Goal: Task Accomplishment & Management: Complete application form

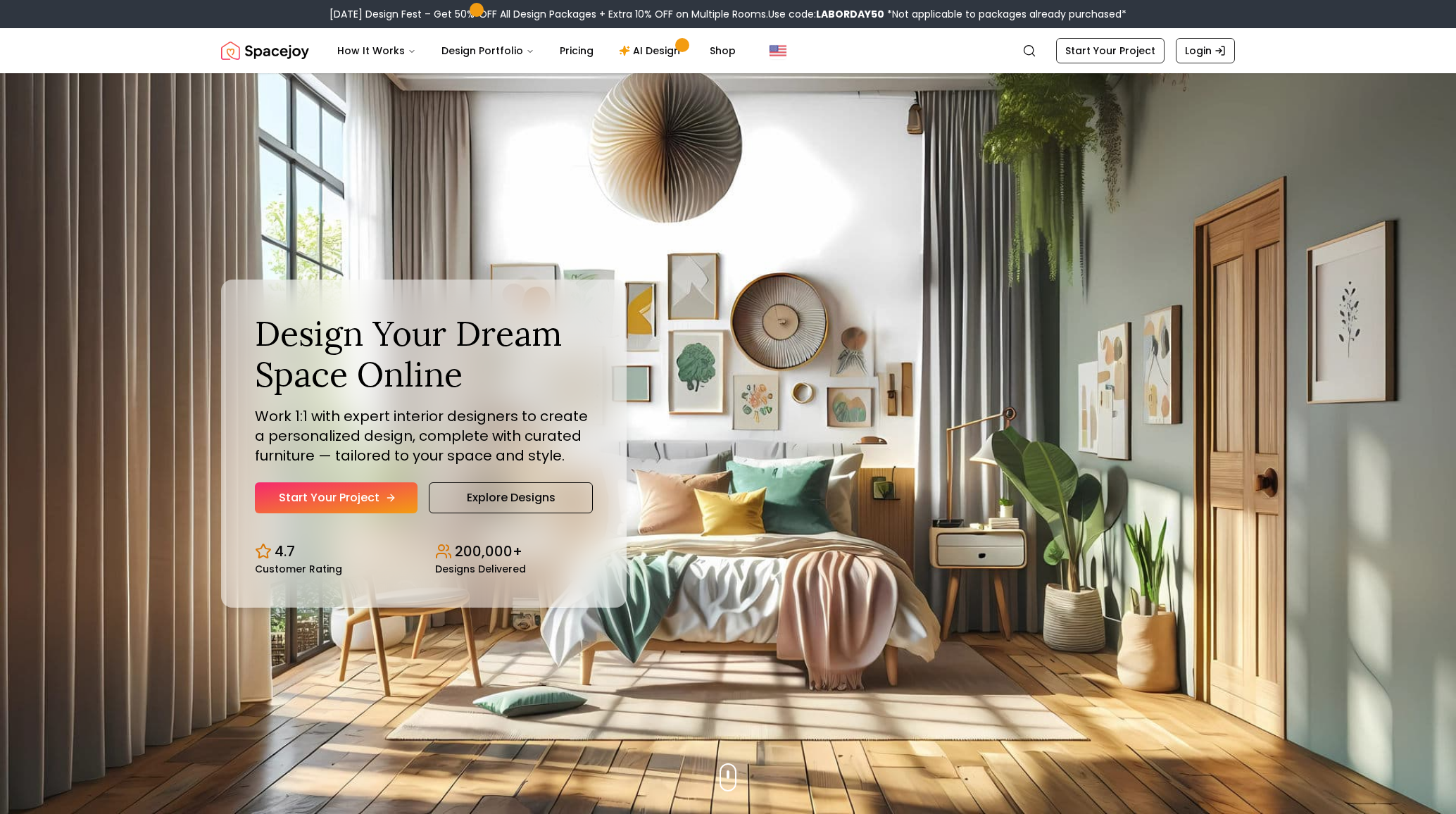
click at [356, 483] on link "Start Your Project" at bounding box center [337, 498] width 163 height 31
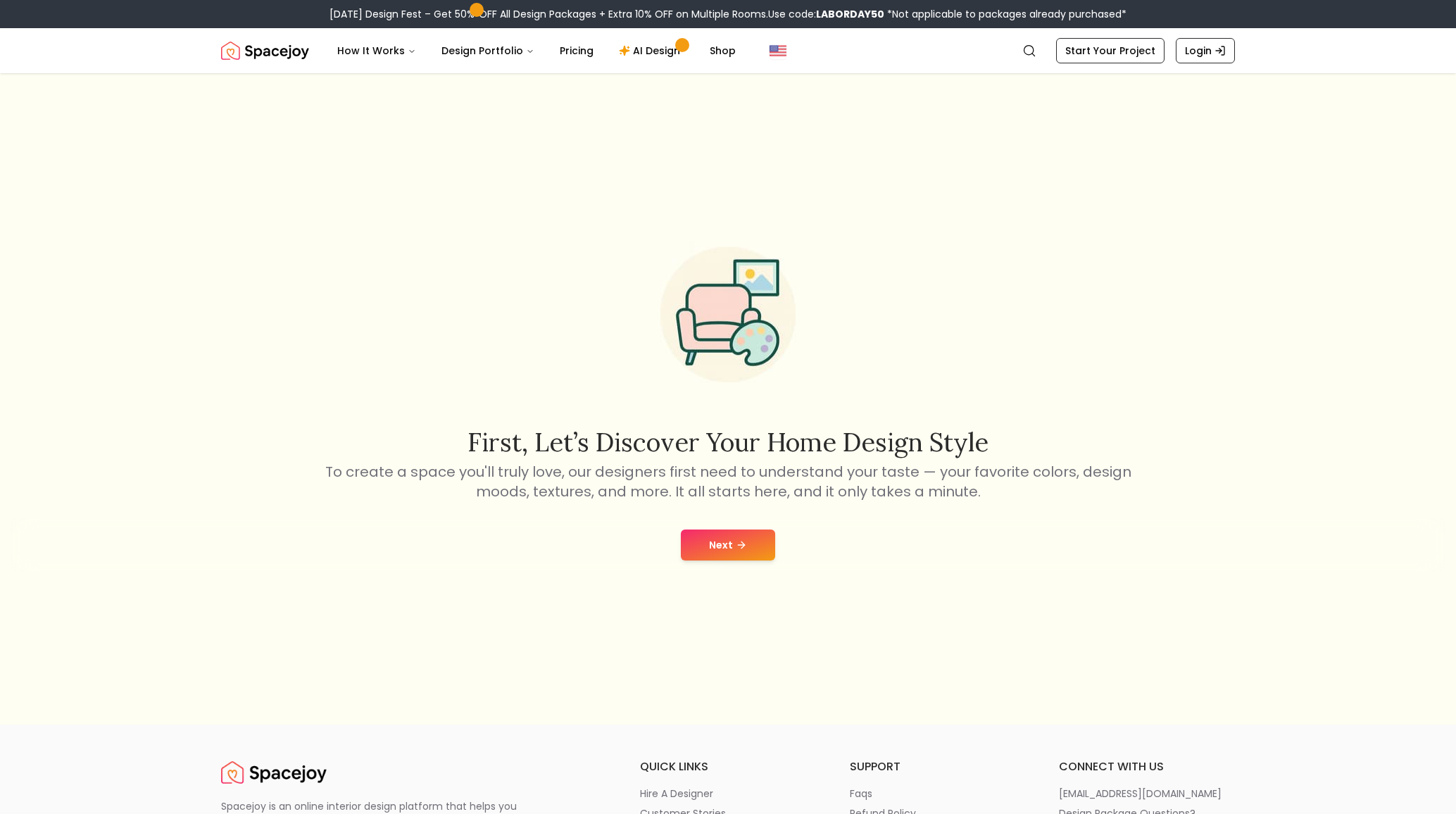
click at [735, 529] on button "Next" at bounding box center [727, 544] width 94 height 31
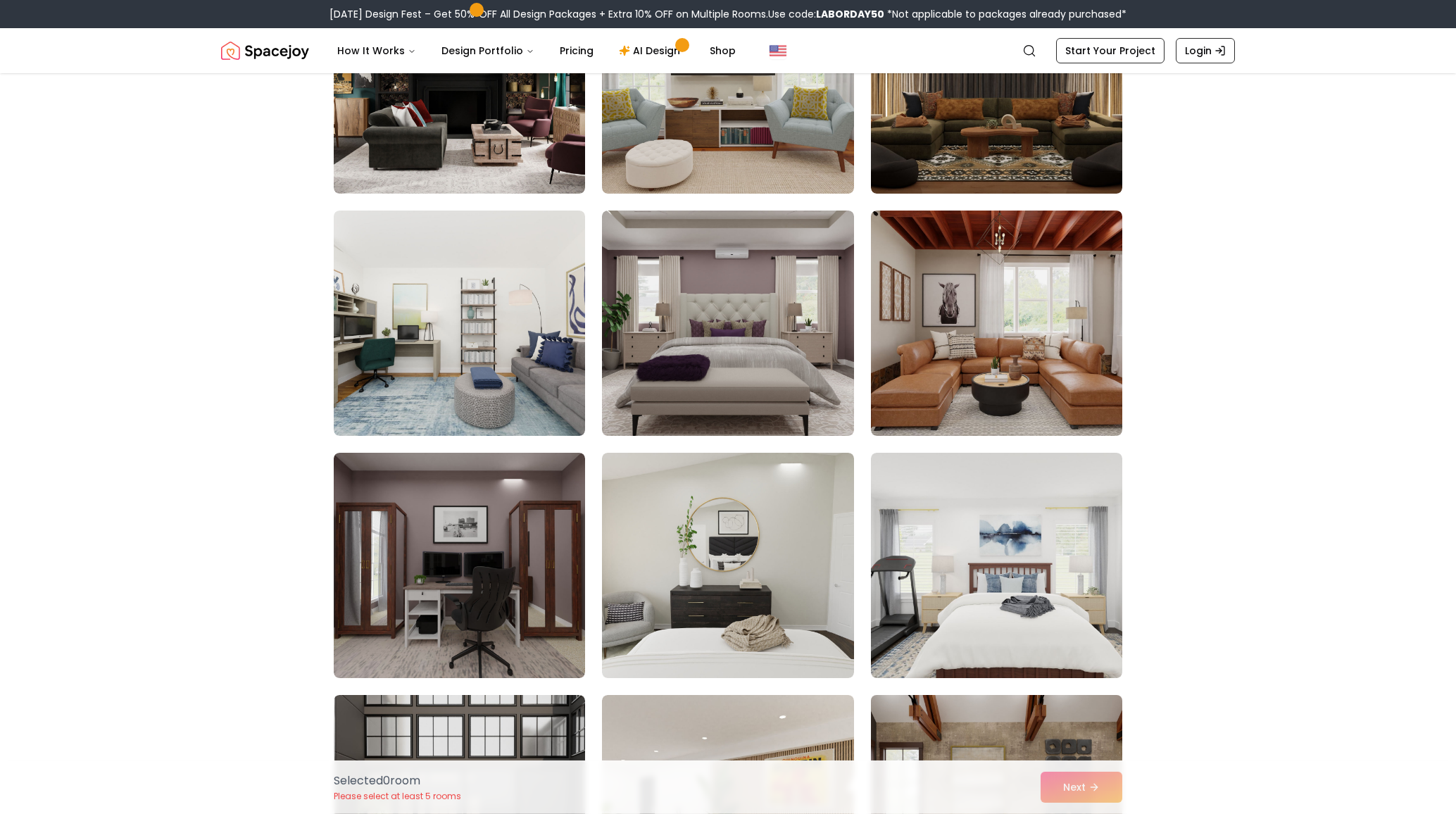
scroll to position [5112, 0]
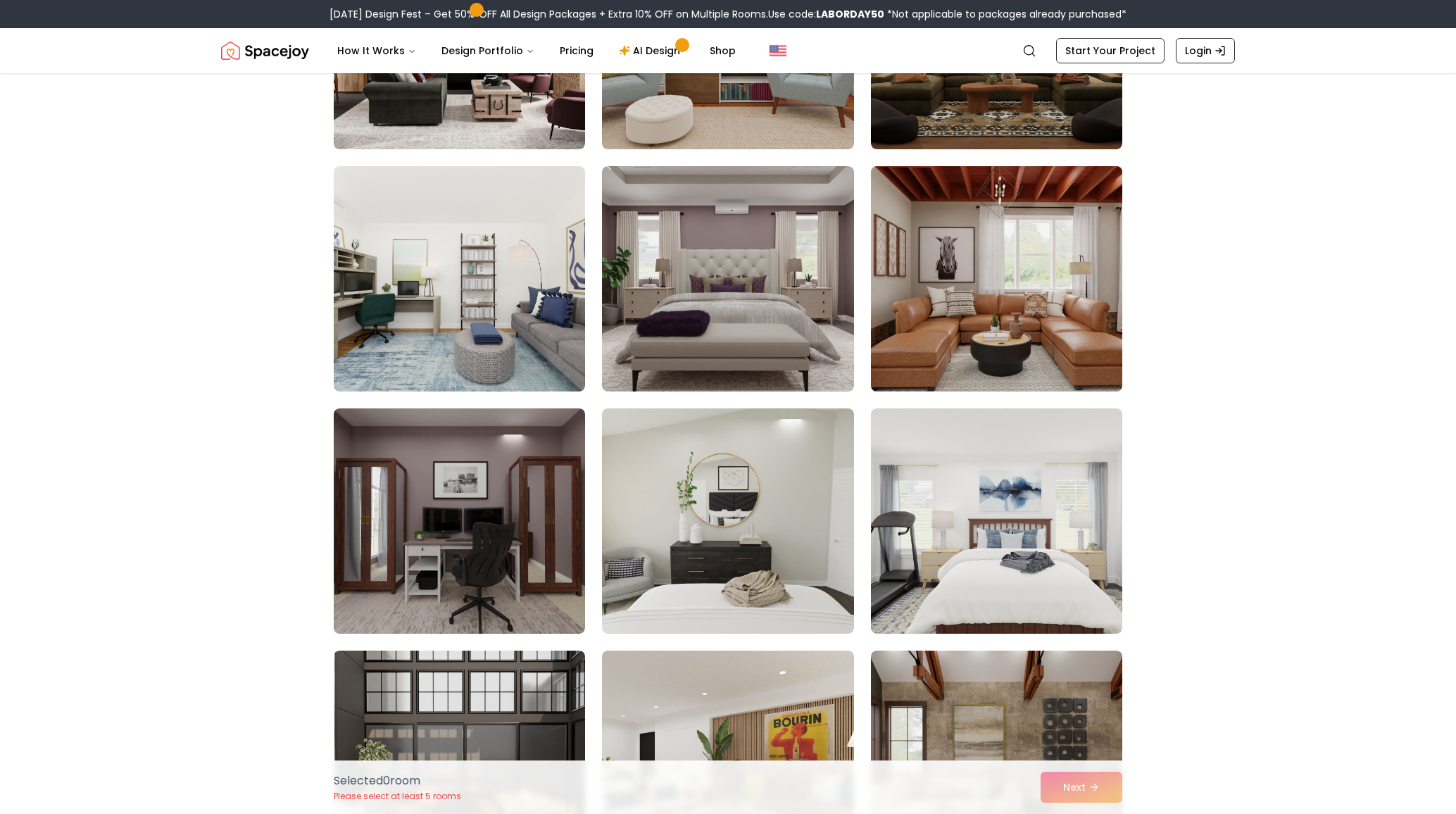
click at [959, 195] on img at bounding box center [997, 278] width 264 height 236
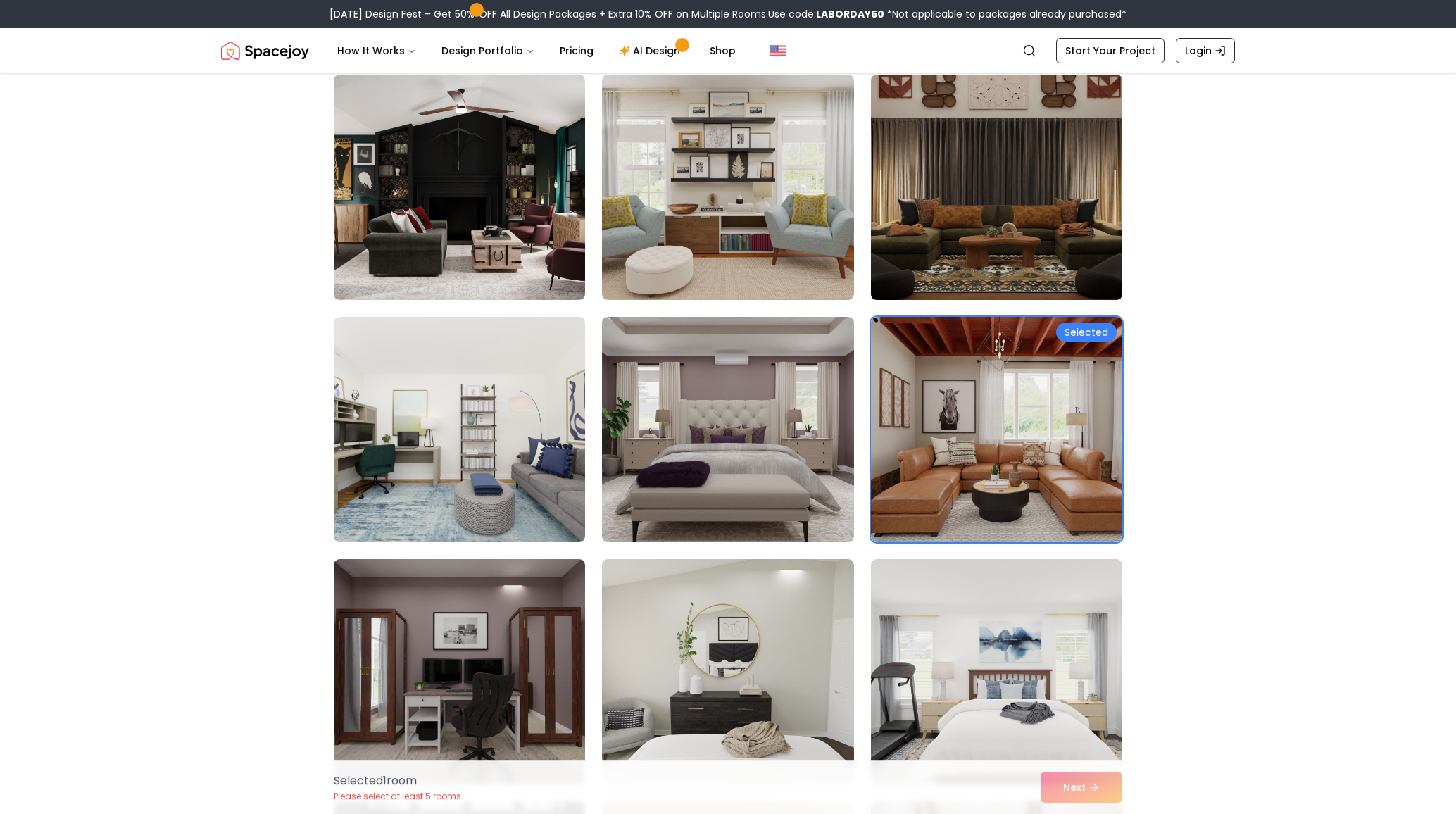
scroll to position [4800, 0]
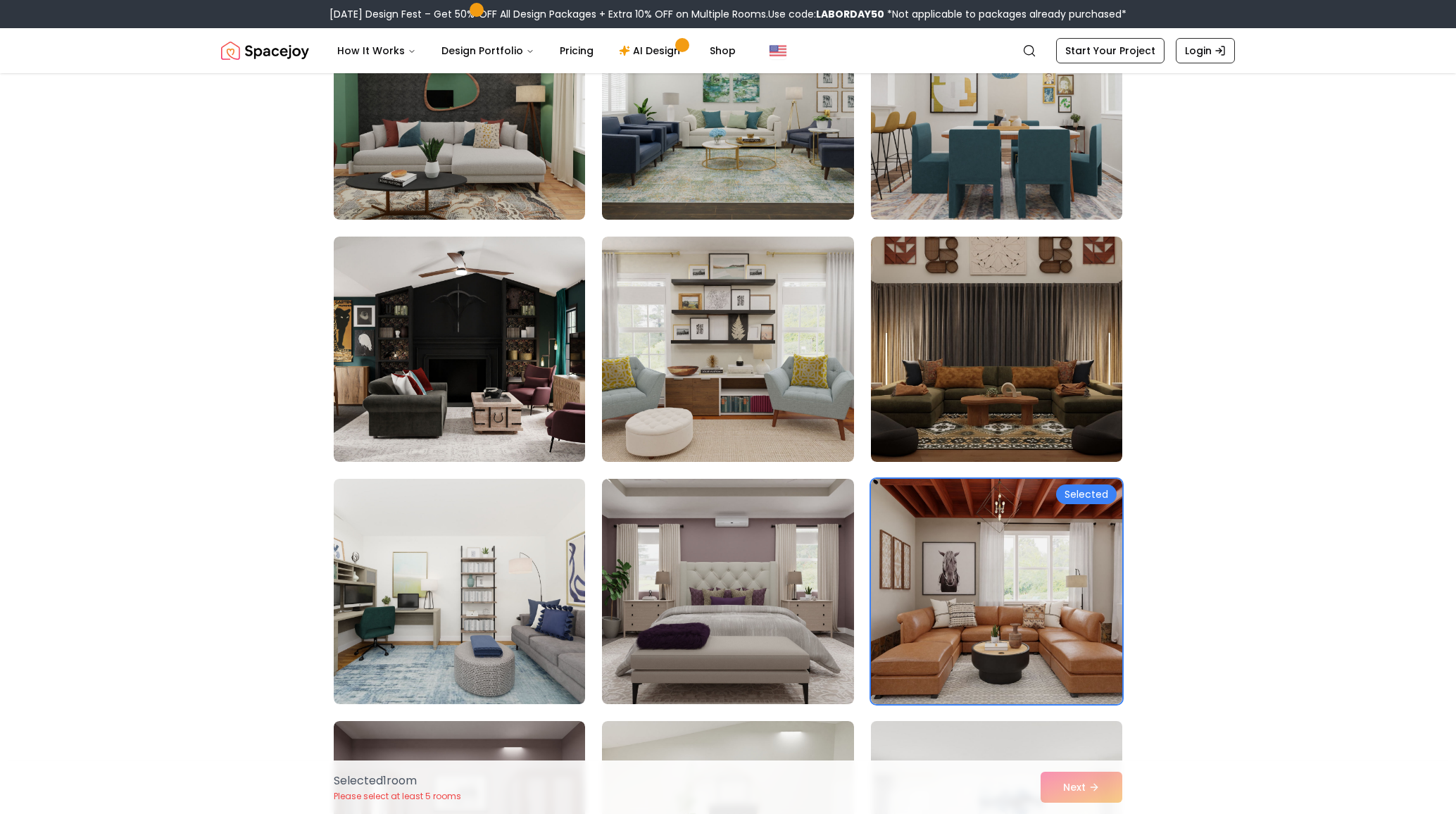
drag, startPoint x: 894, startPoint y: 673, endPoint x: 888, endPoint y: 665, distance: 10.0
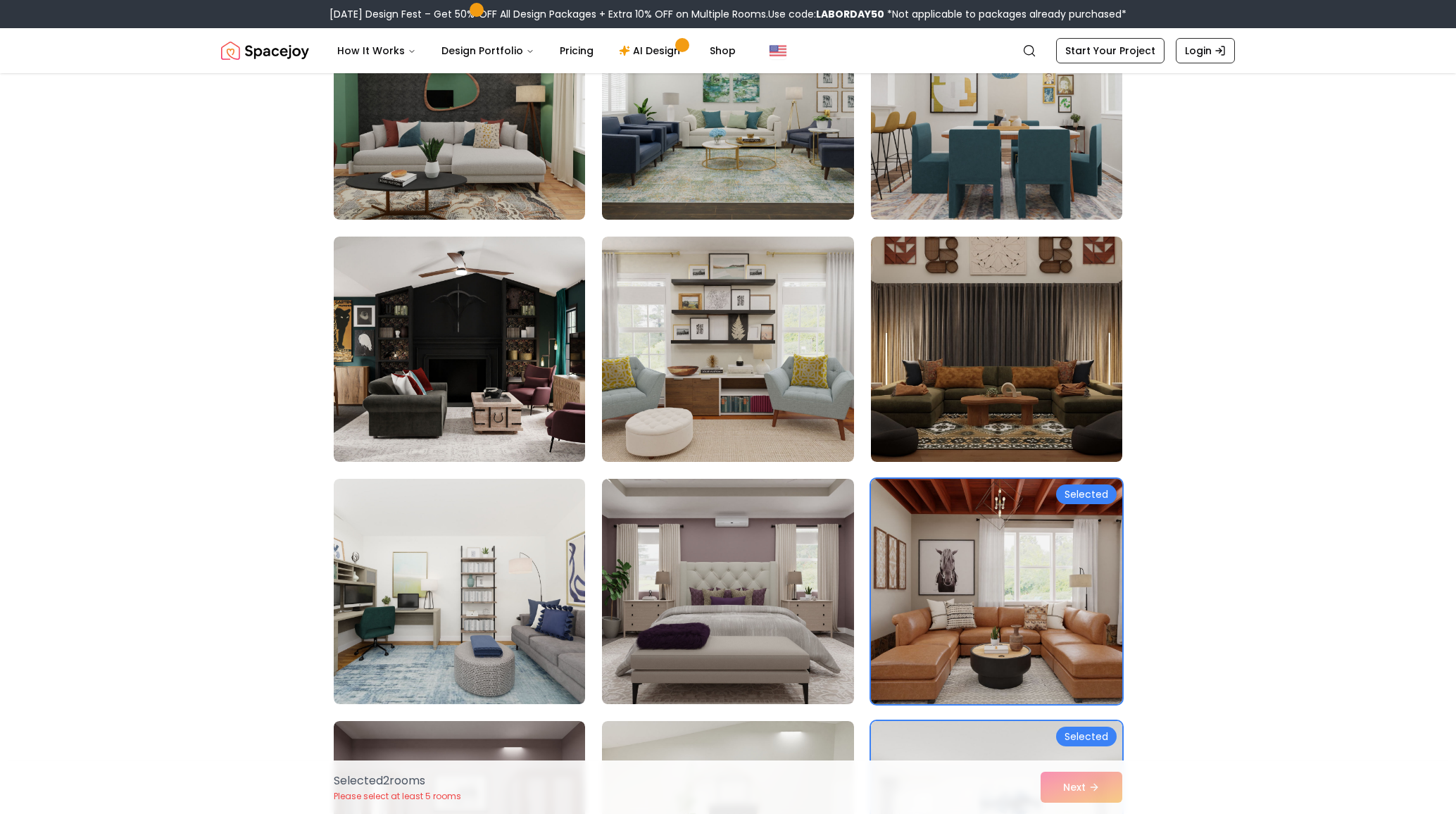
drag, startPoint x: 901, startPoint y: 529, endPoint x: 910, endPoint y: 552, distance: 24.7
click at [901, 529] on img at bounding box center [997, 591] width 264 height 236
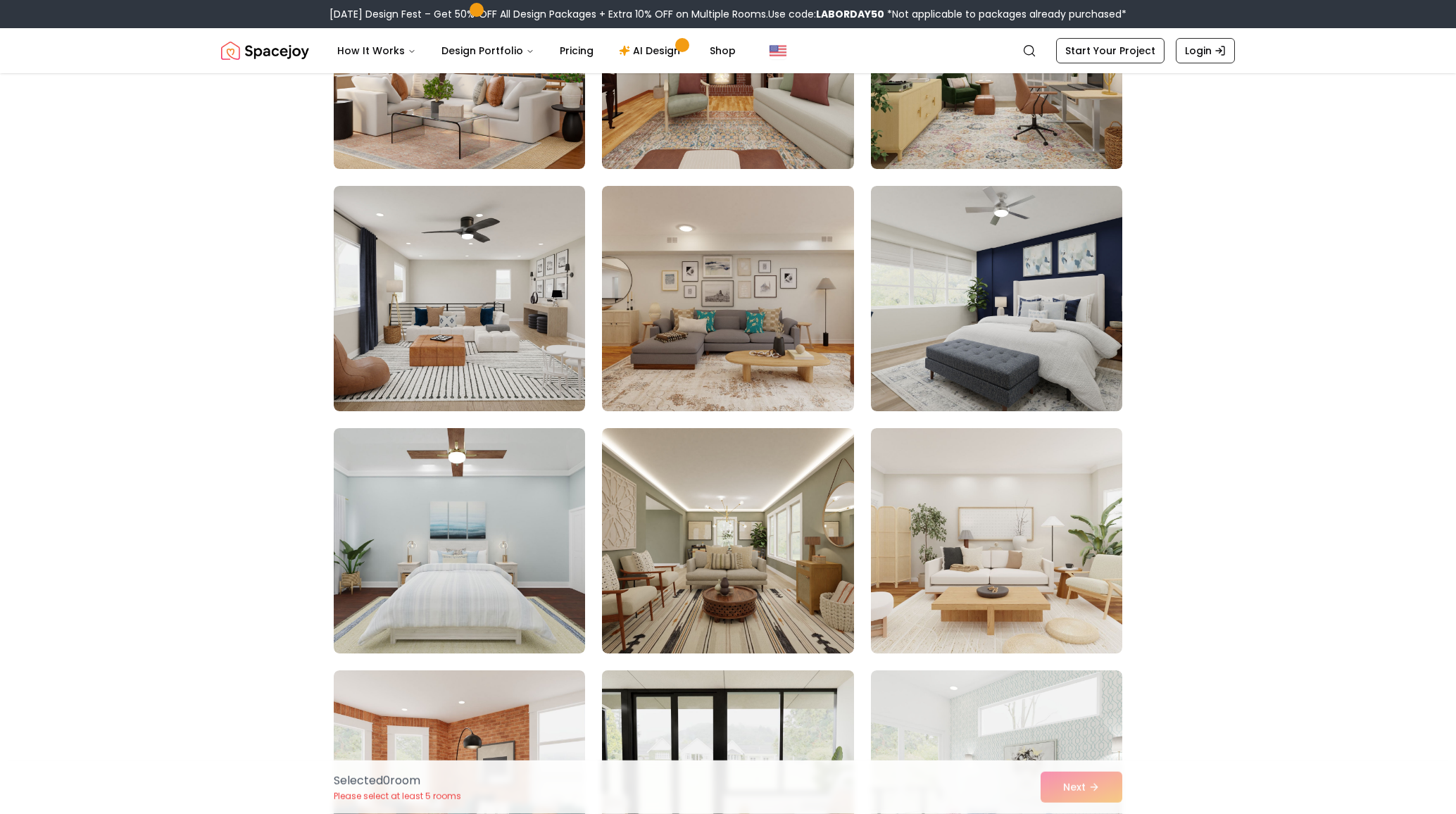
scroll to position [2594, 0]
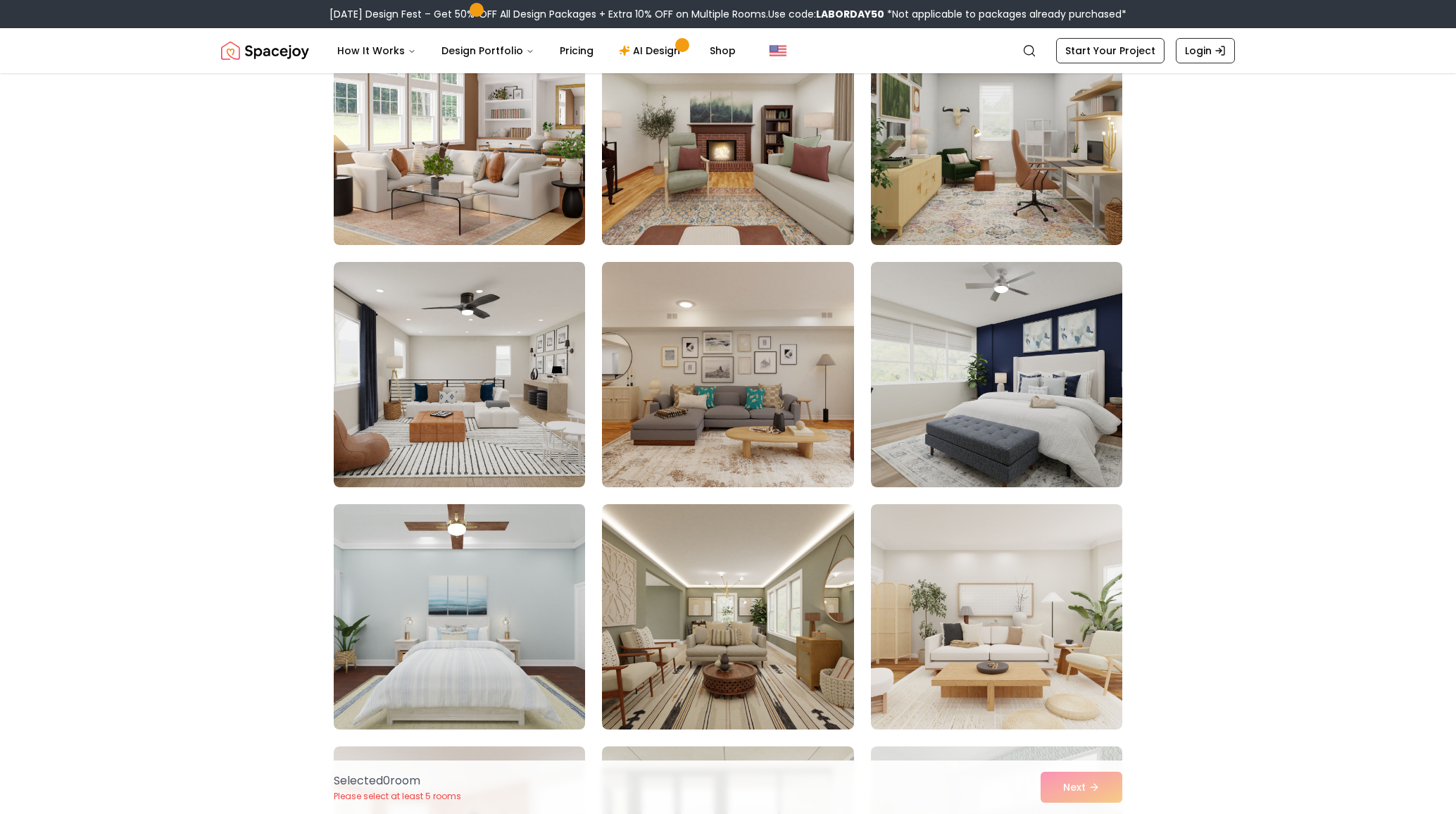
click at [519, 545] on img at bounding box center [459, 617] width 264 height 236
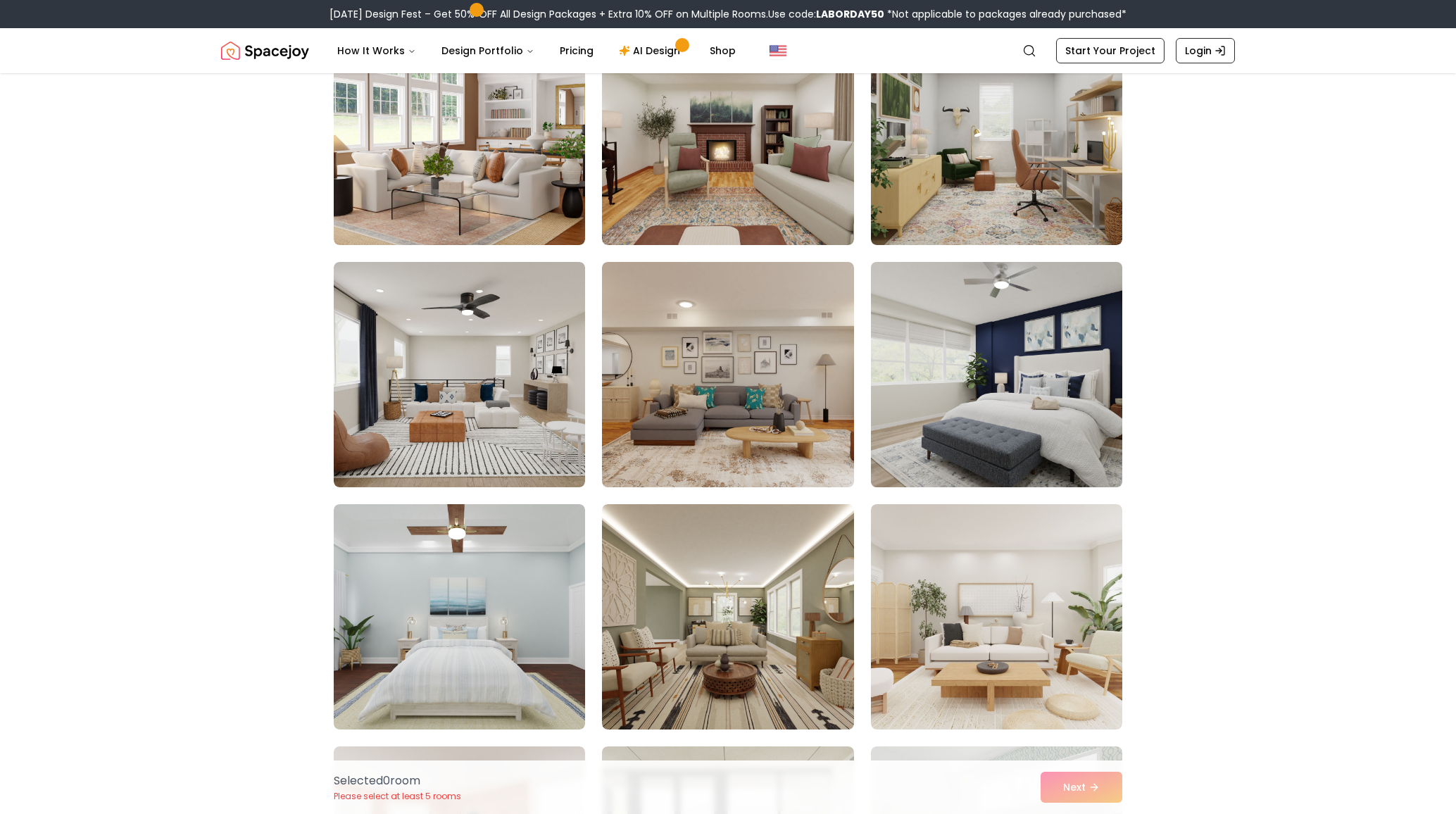
click at [968, 266] on img at bounding box center [997, 374] width 264 height 236
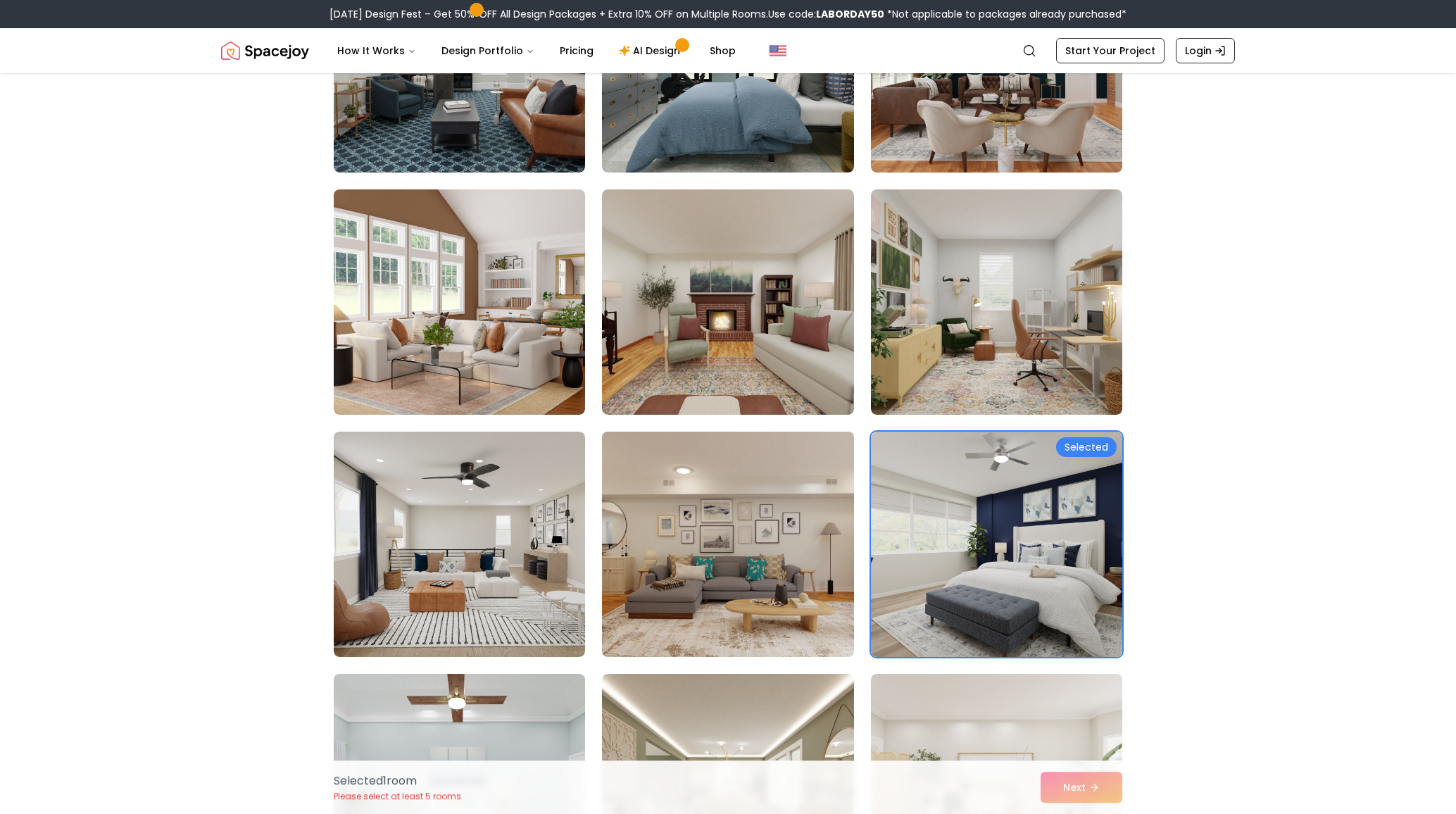
scroll to position [2366, 0]
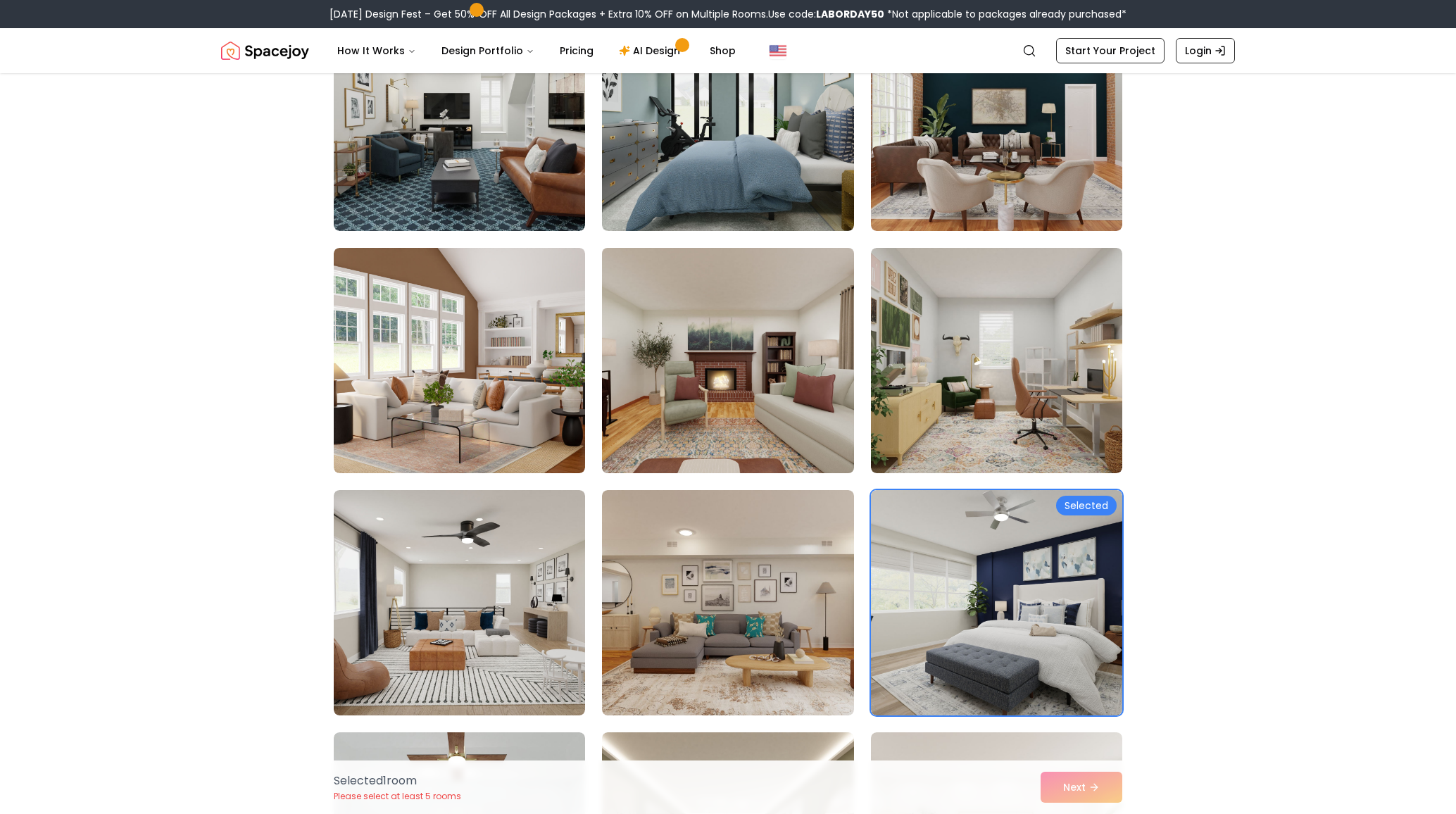
click at [753, 341] on img at bounding box center [727, 361] width 264 height 236
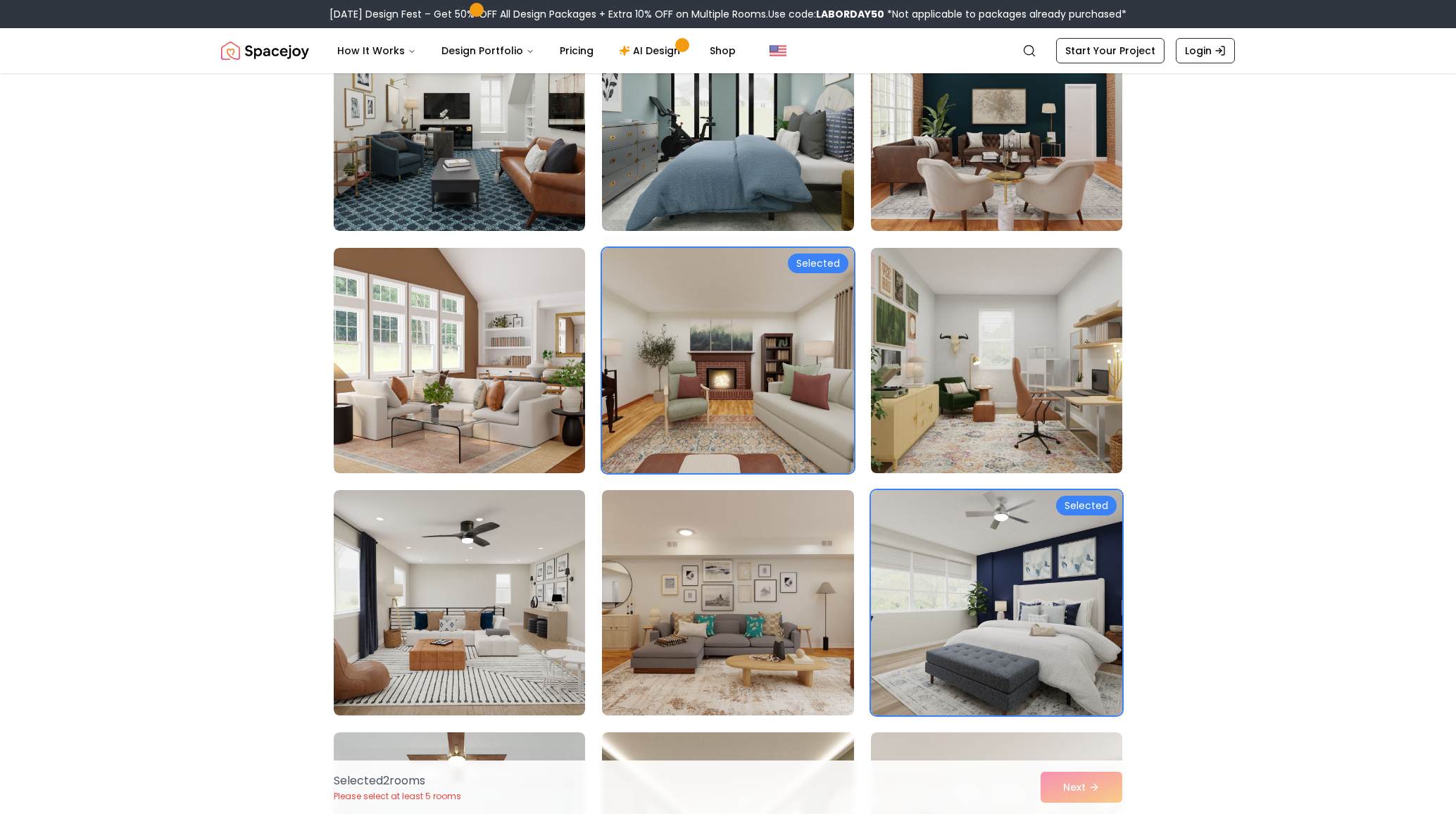
click at [925, 302] on img at bounding box center [997, 361] width 264 height 236
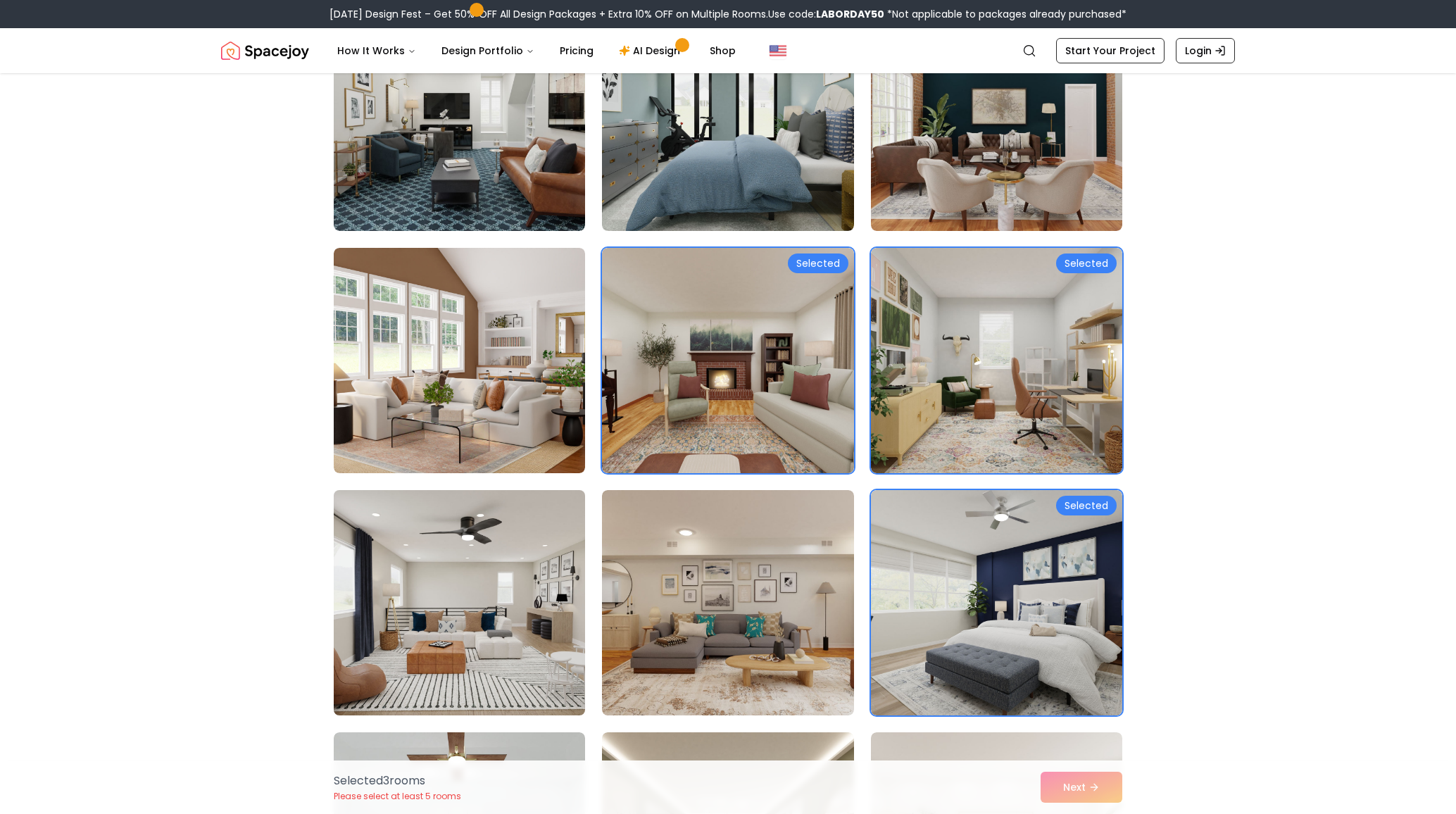
click at [564, 537] on img at bounding box center [459, 603] width 264 height 236
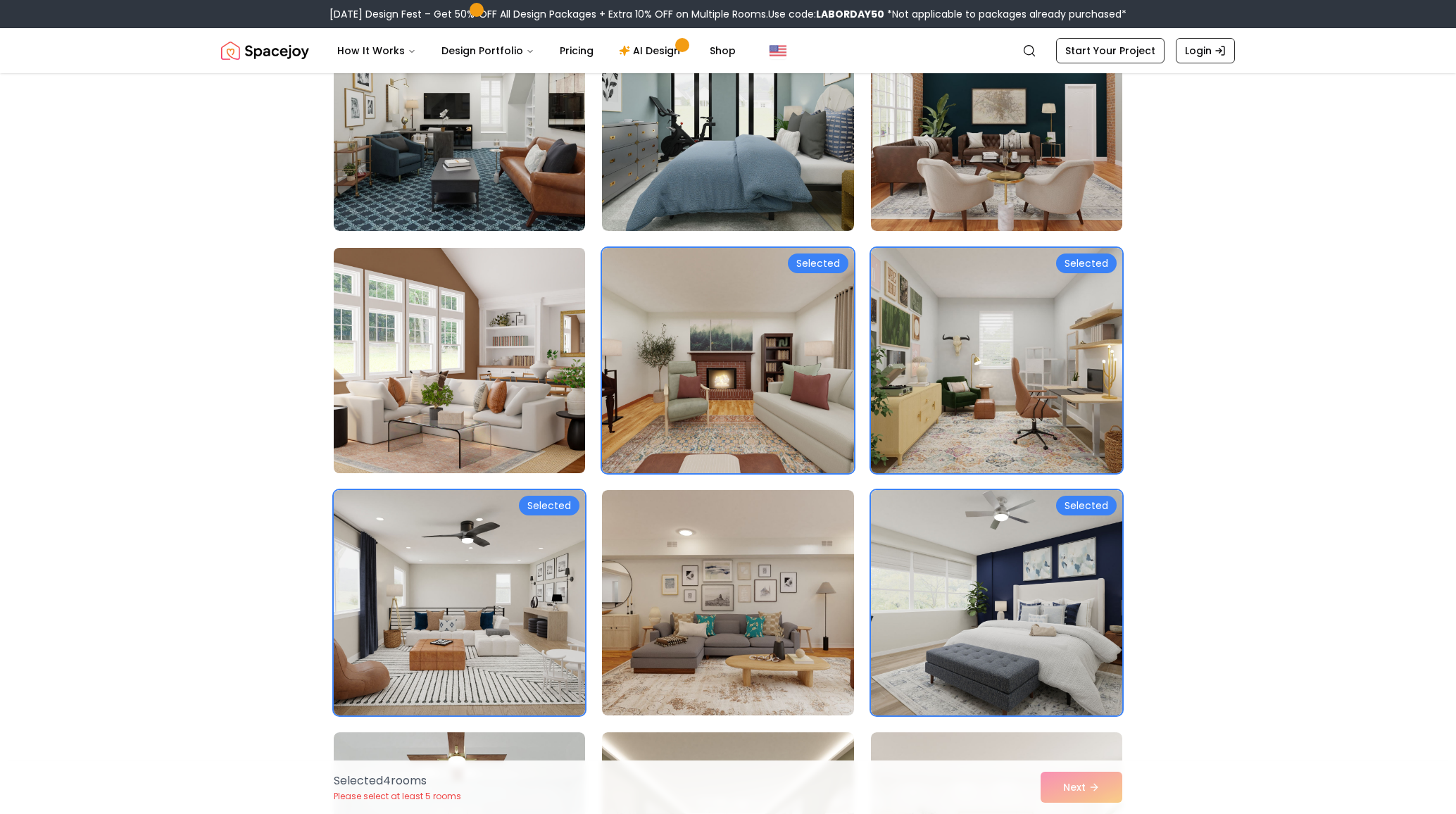
scroll to position [2214, 0]
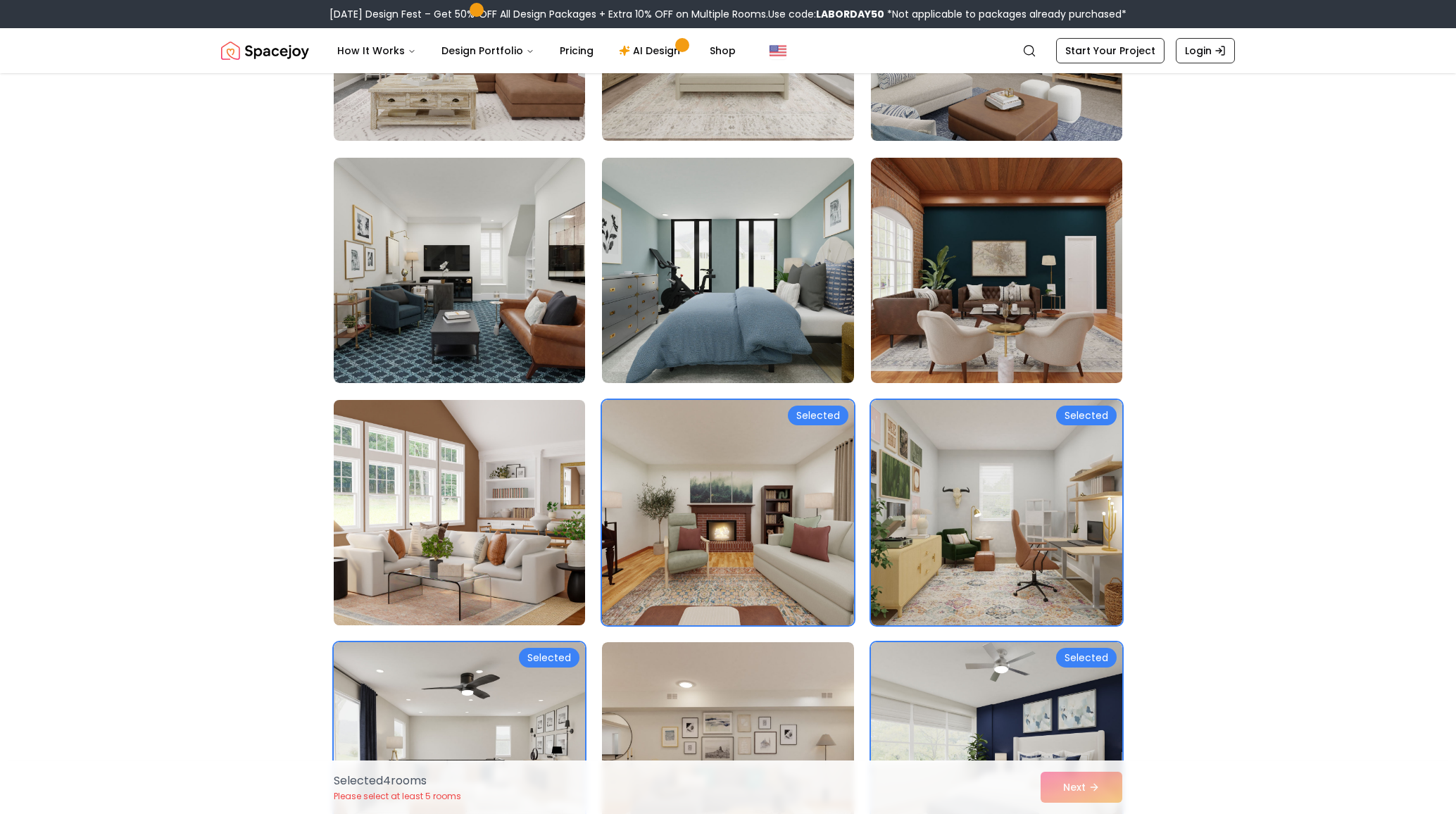
click at [559, 404] on img at bounding box center [459, 512] width 264 height 236
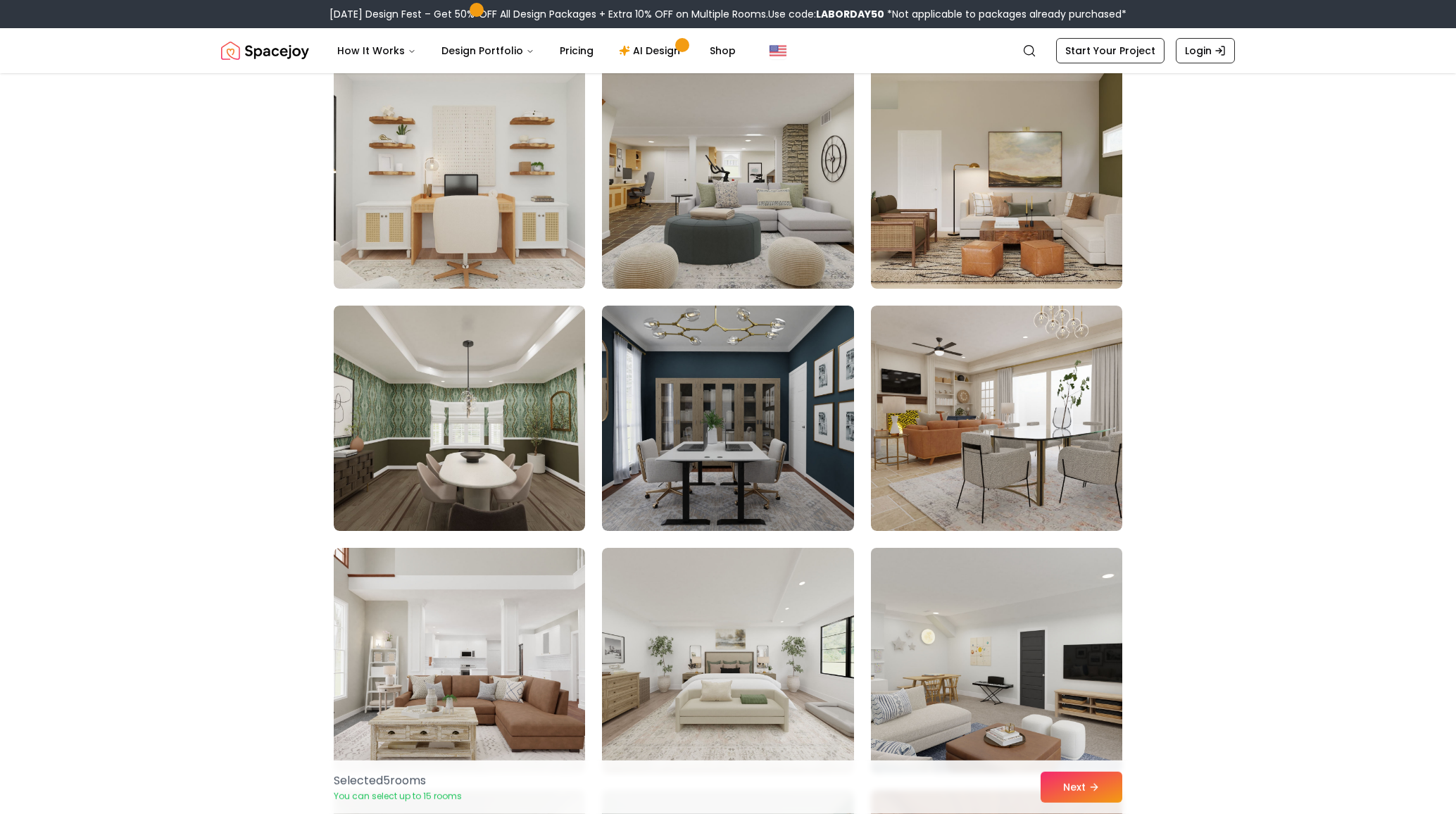
scroll to position [1495, 0]
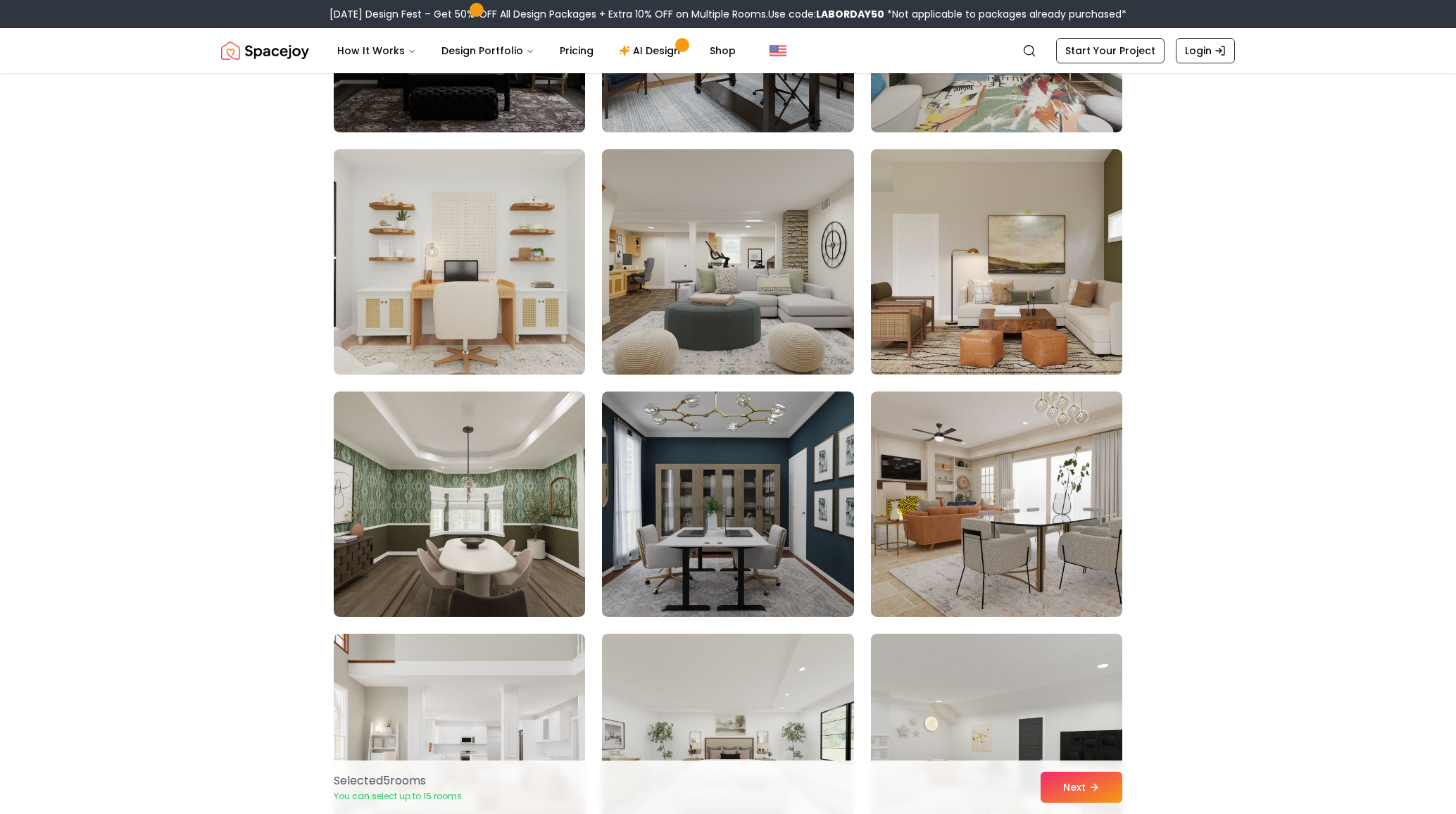
click at [904, 285] on img at bounding box center [997, 261] width 264 height 236
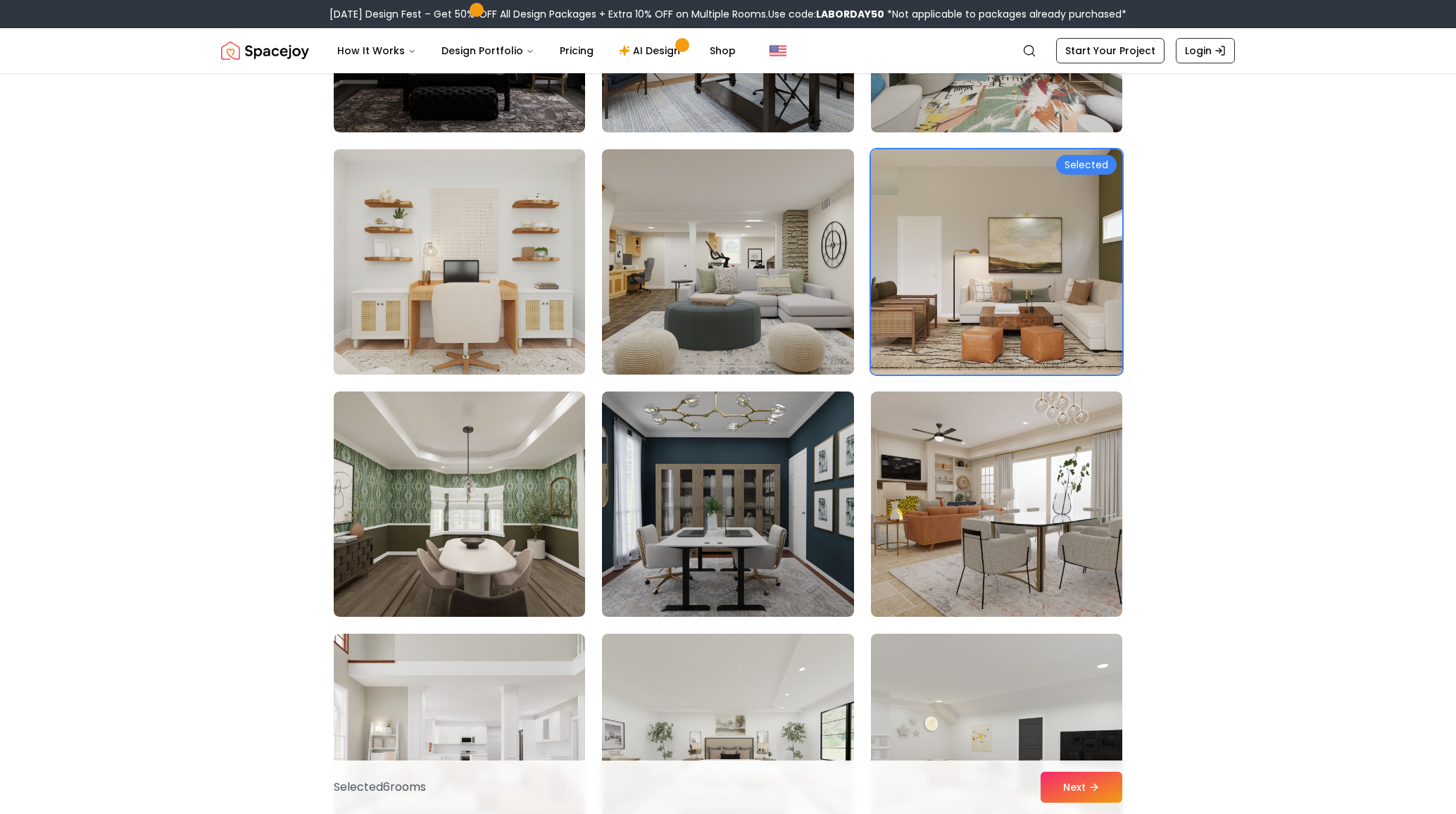
click at [478, 268] on img at bounding box center [459, 261] width 264 height 236
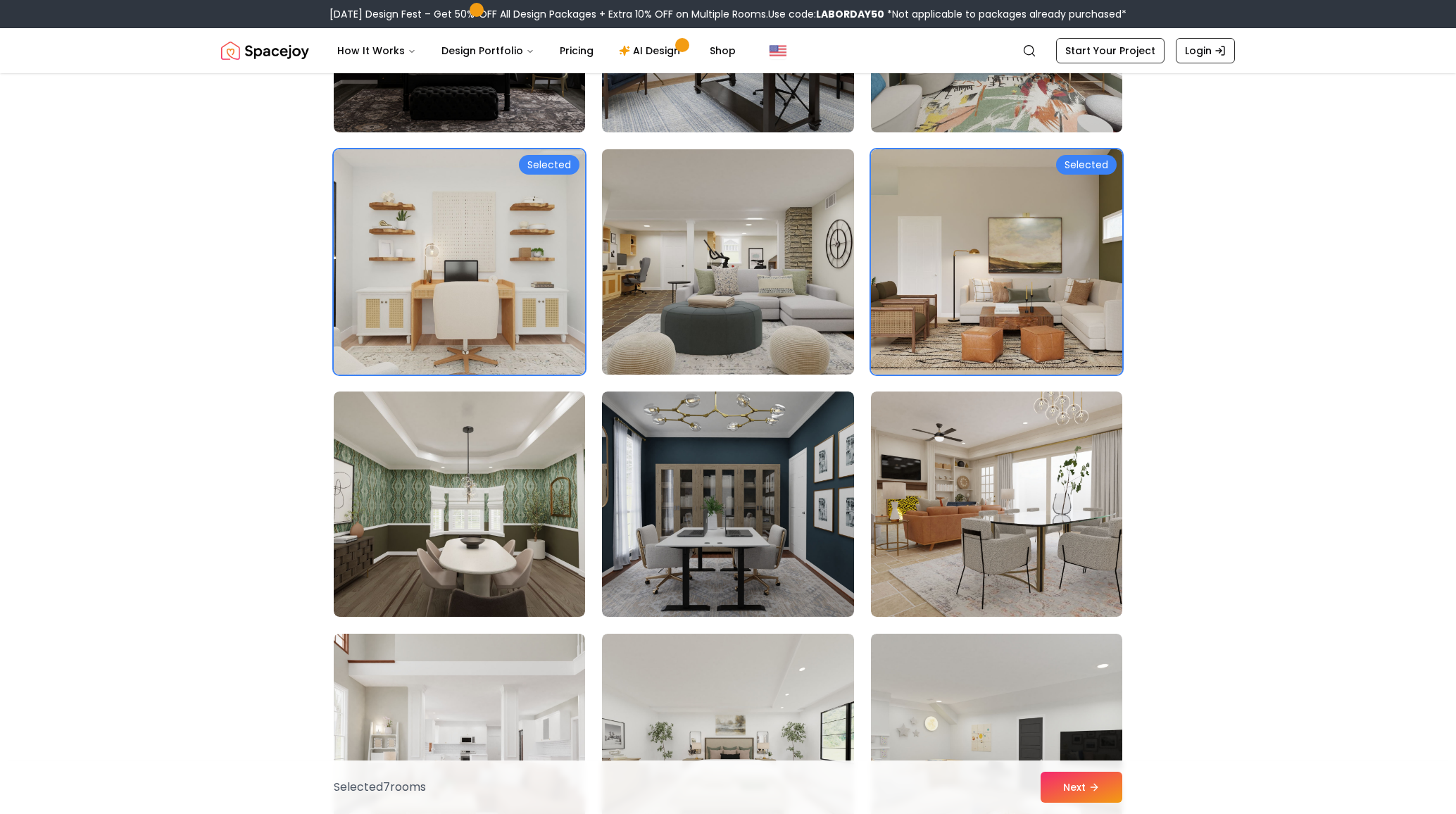
click at [715, 228] on img at bounding box center [727, 261] width 264 height 236
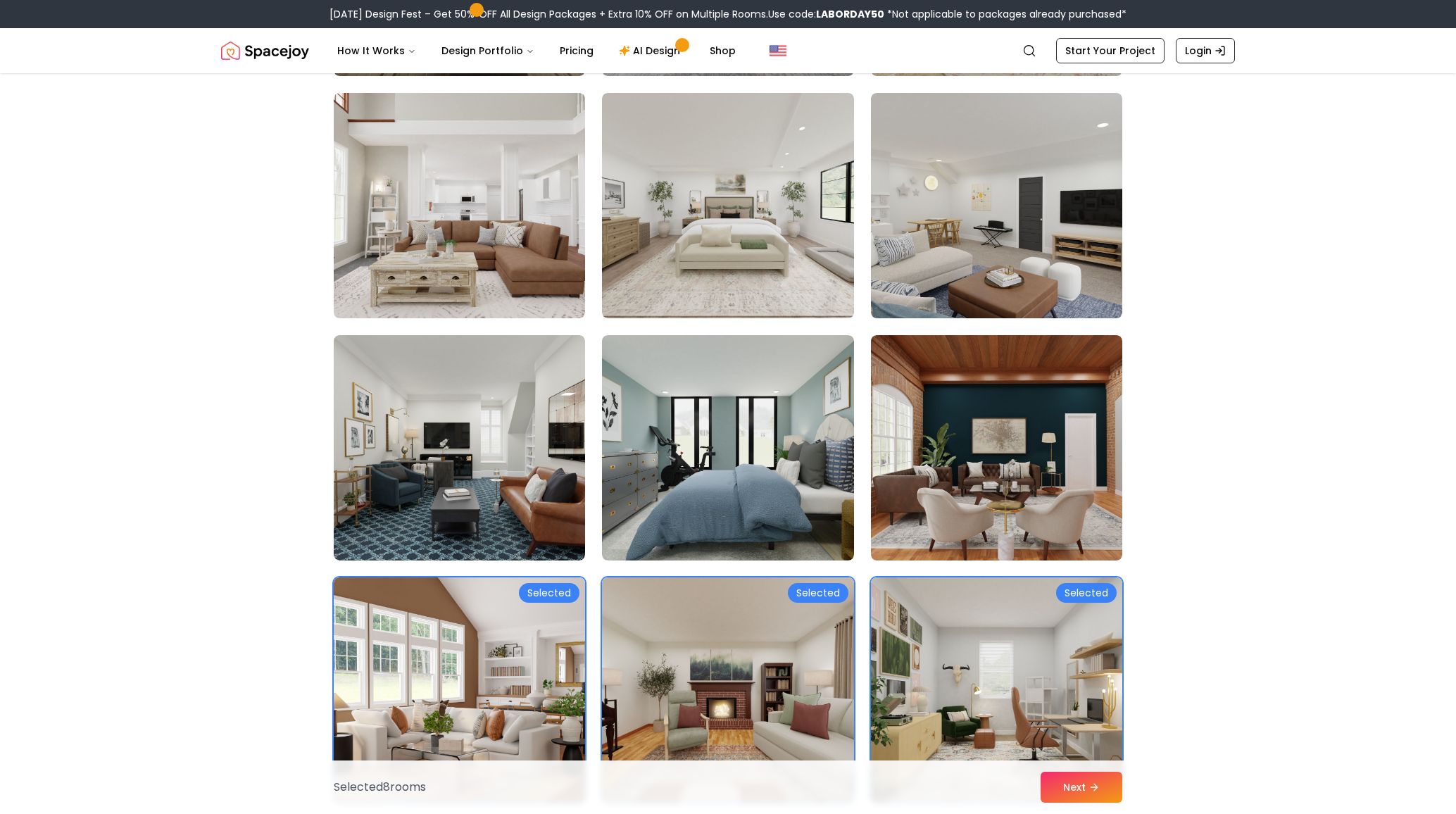
scroll to position [2408, 0]
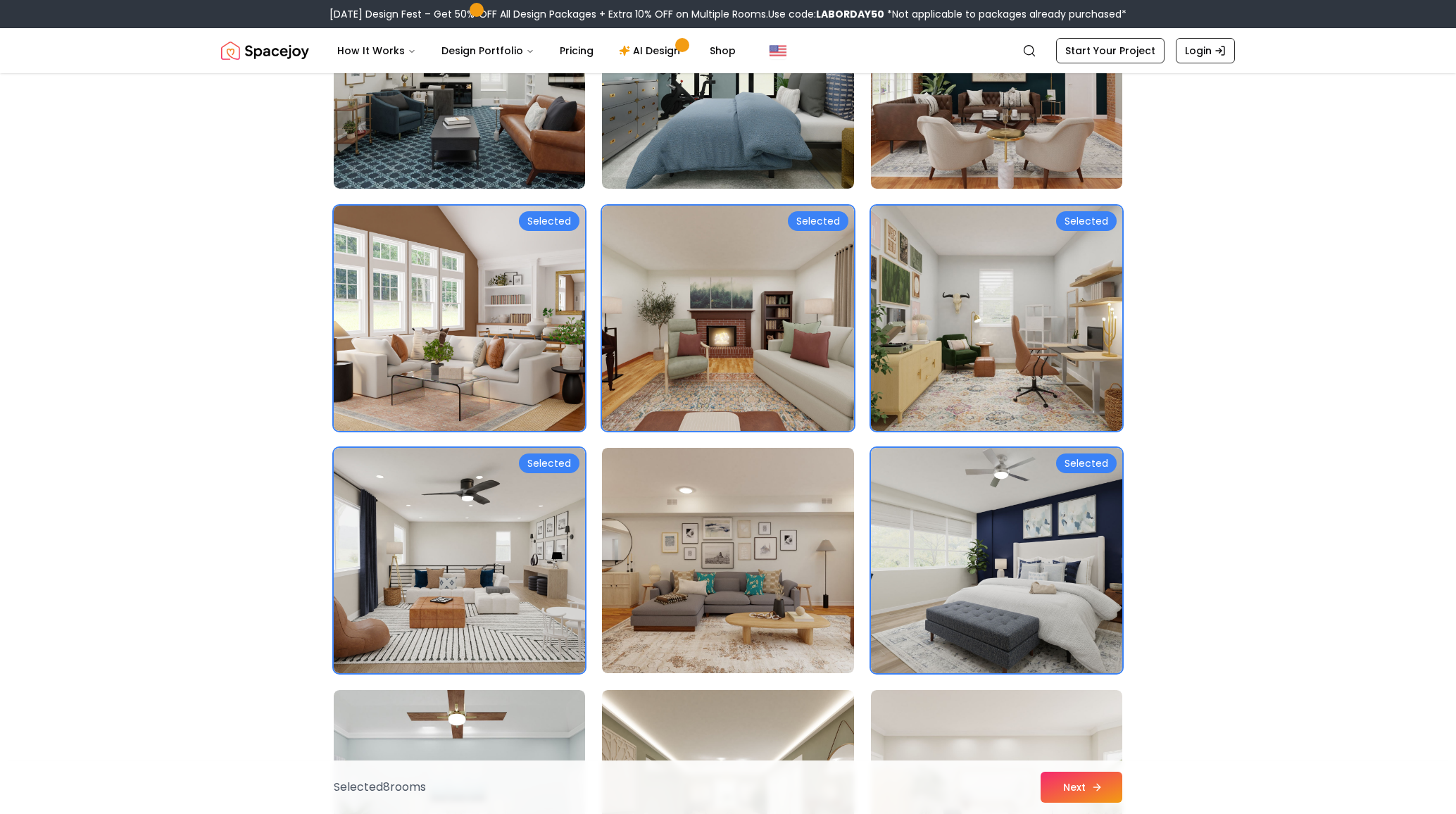
click at [1041, 790] on button "Next" at bounding box center [1081, 787] width 81 height 31
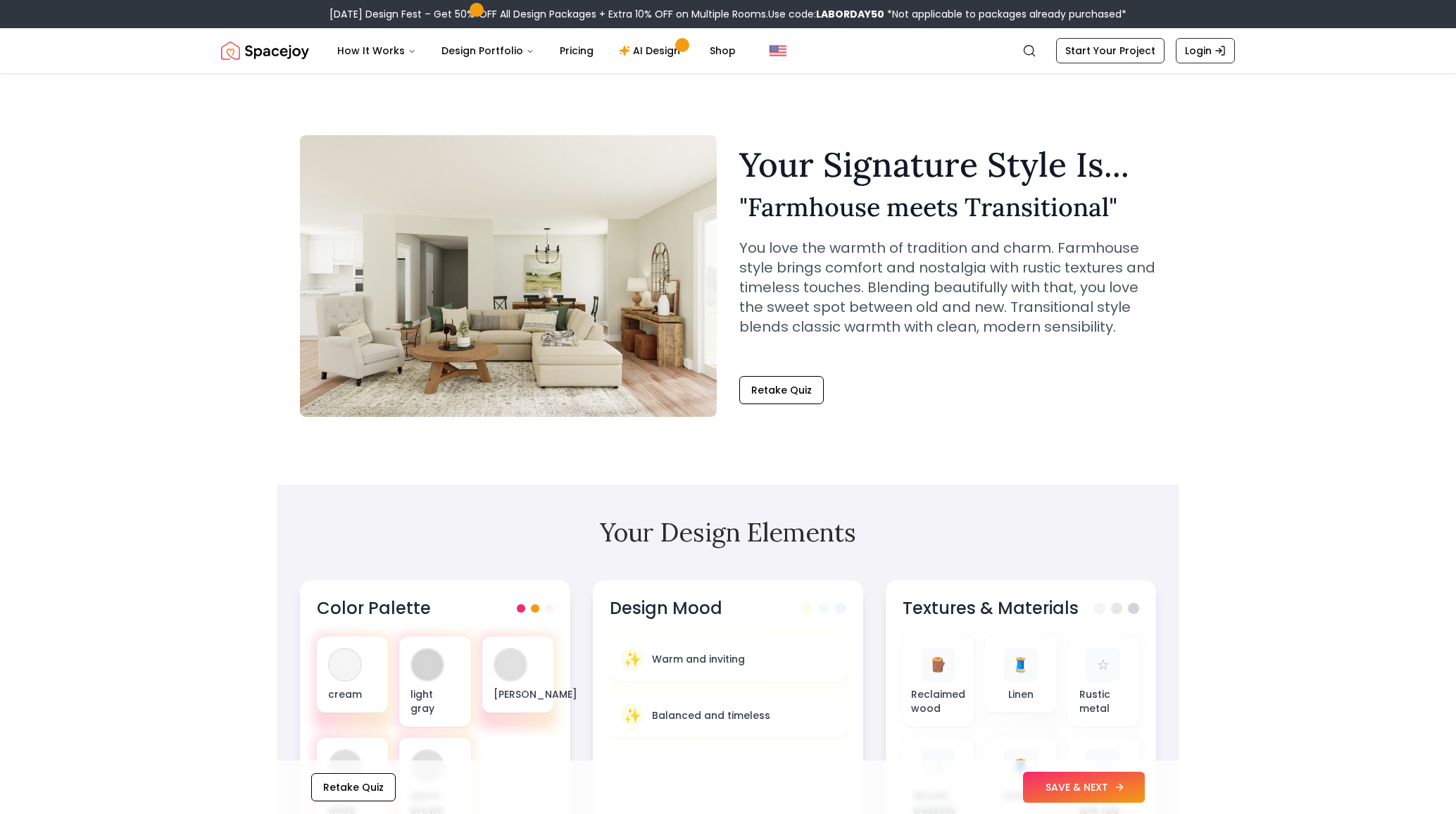
click at [1023, 790] on button "SAVE & NEXT" at bounding box center [1084, 787] width 122 height 31
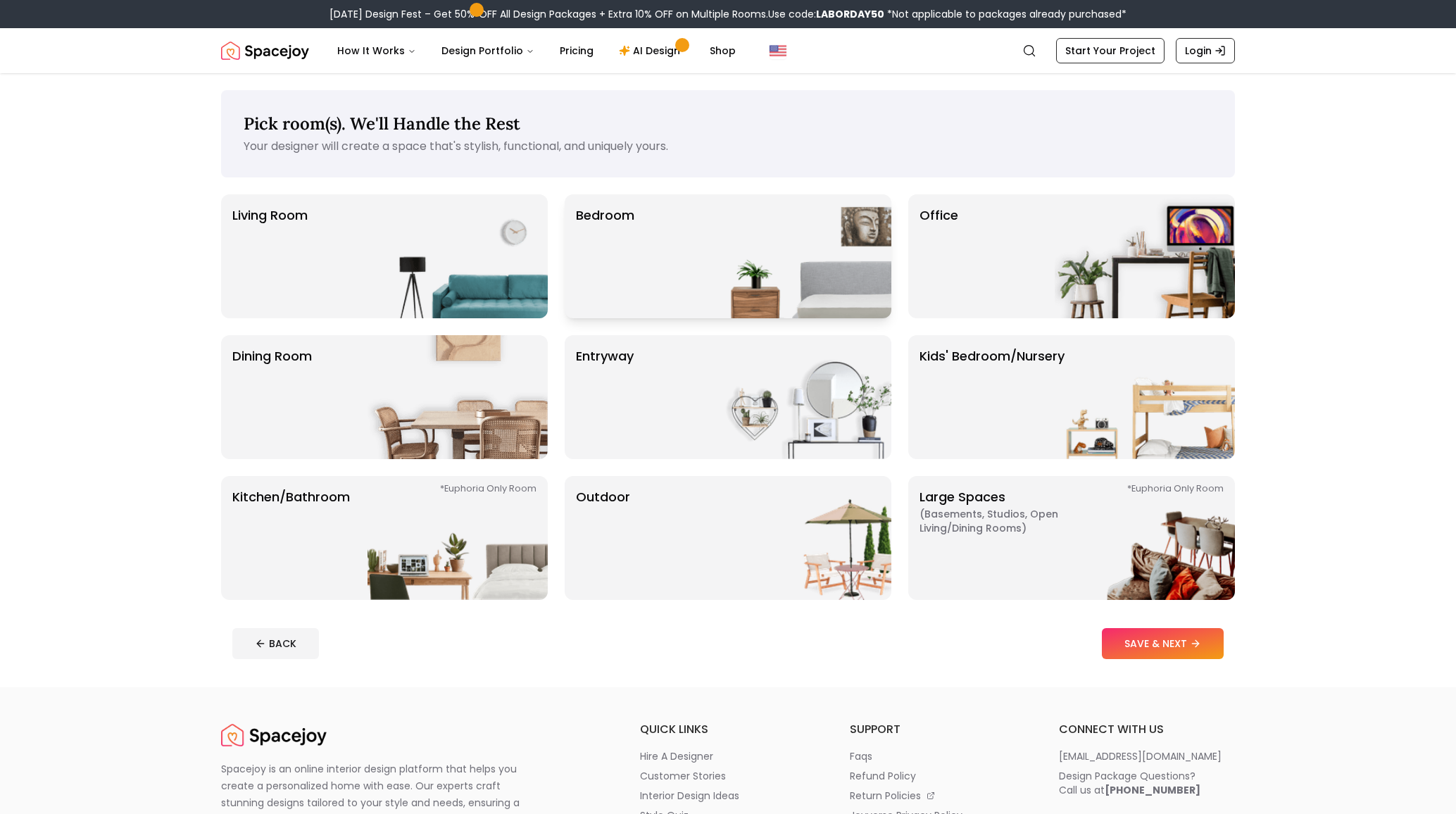
click at [677, 215] on div "Bedroom" at bounding box center [728, 256] width 327 height 124
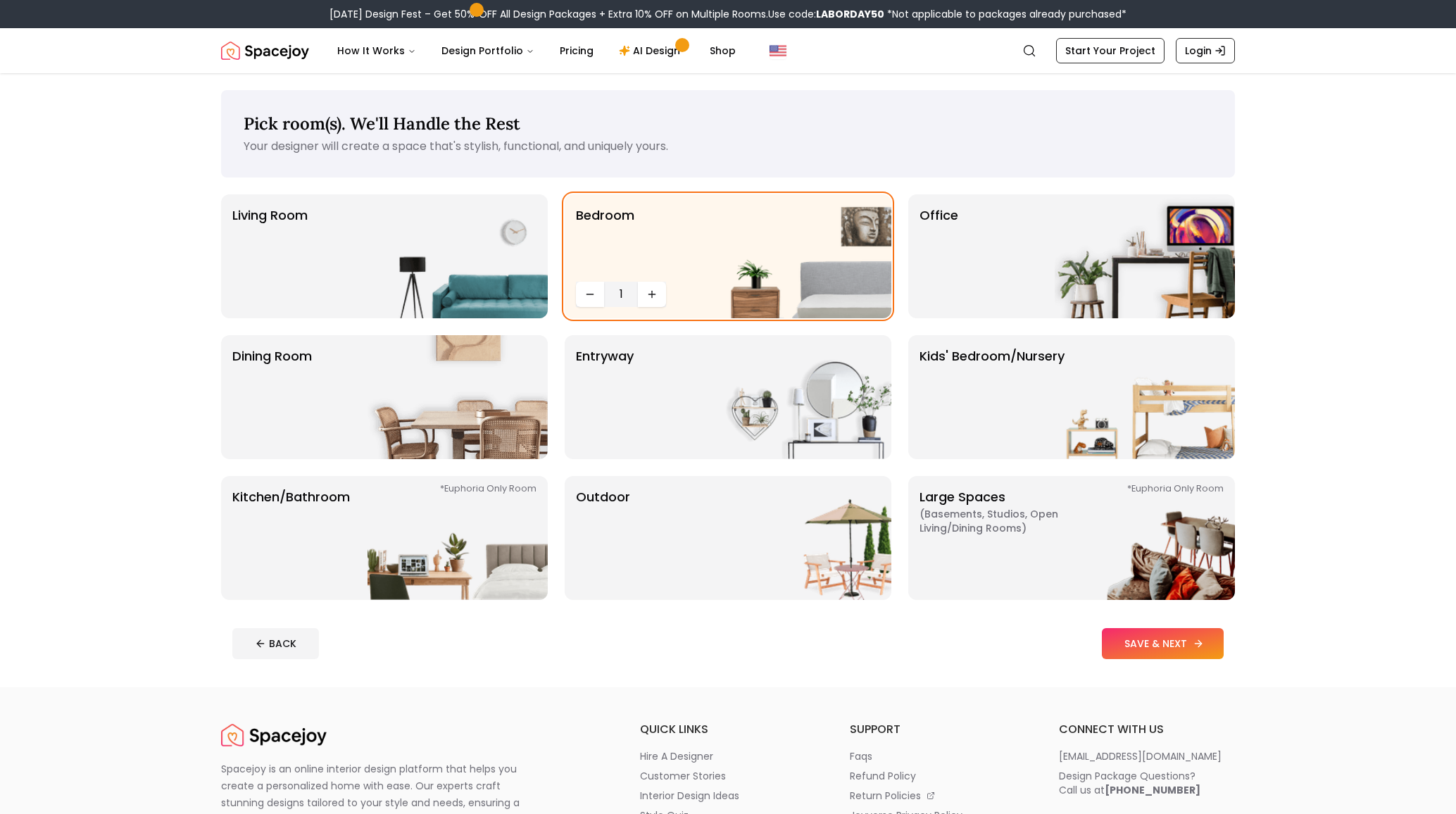
click at [1209, 628] on button "SAVE & NEXT" at bounding box center [1163, 643] width 122 height 31
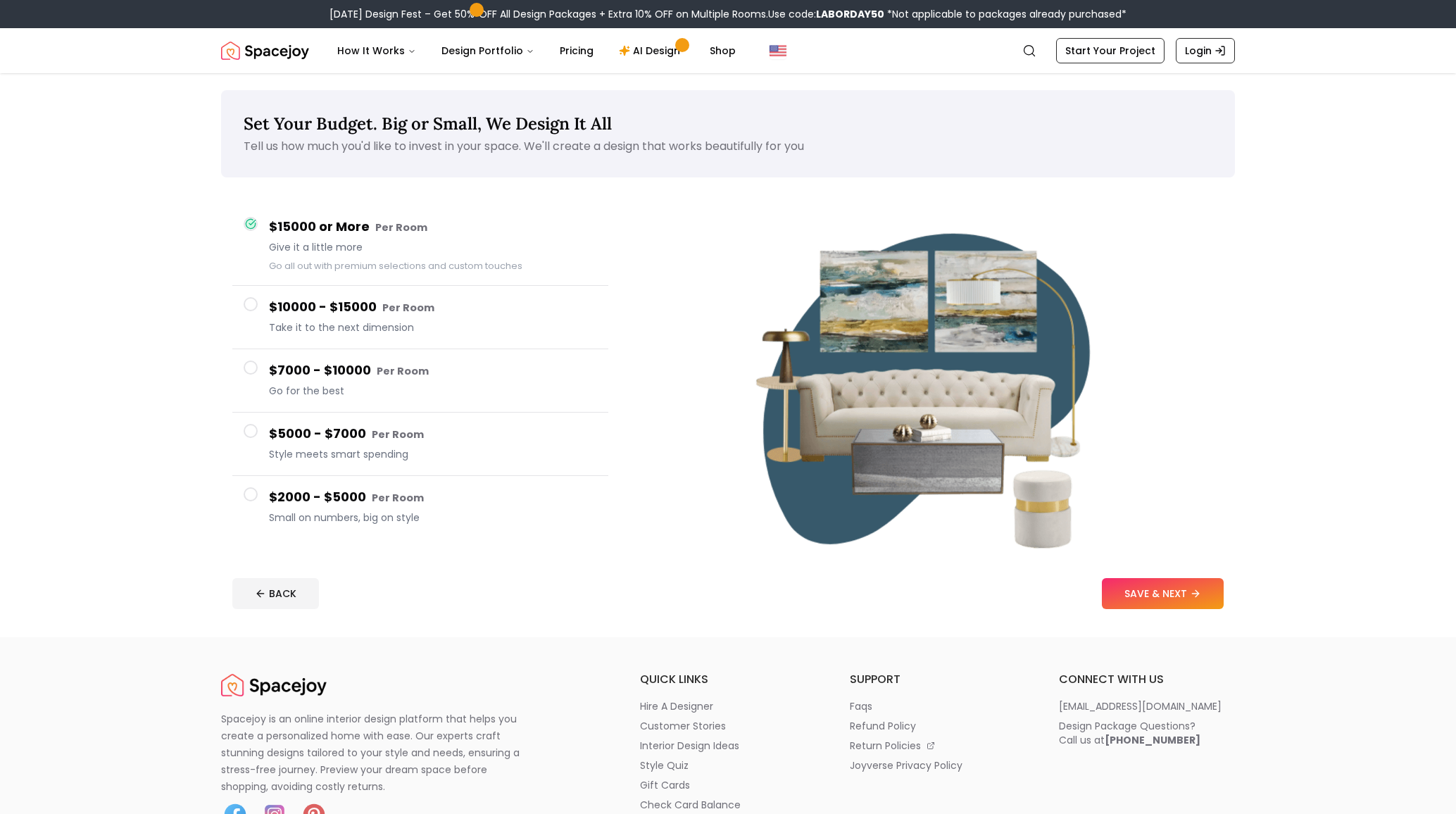
click at [372, 491] on small "Per Room" at bounding box center [398, 498] width 52 height 14
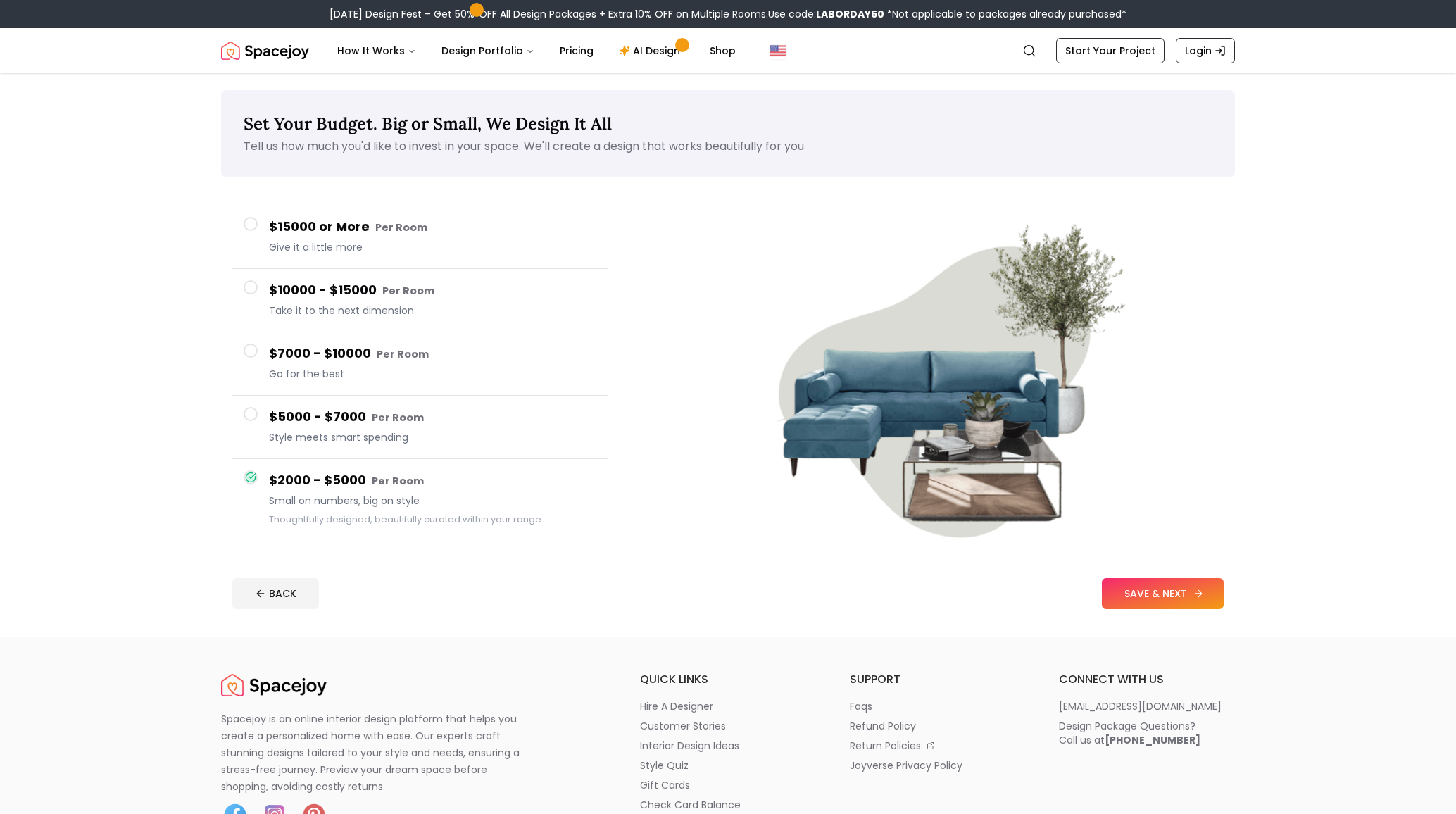
click at [1211, 578] on button "SAVE & NEXT" at bounding box center [1163, 594] width 122 height 31
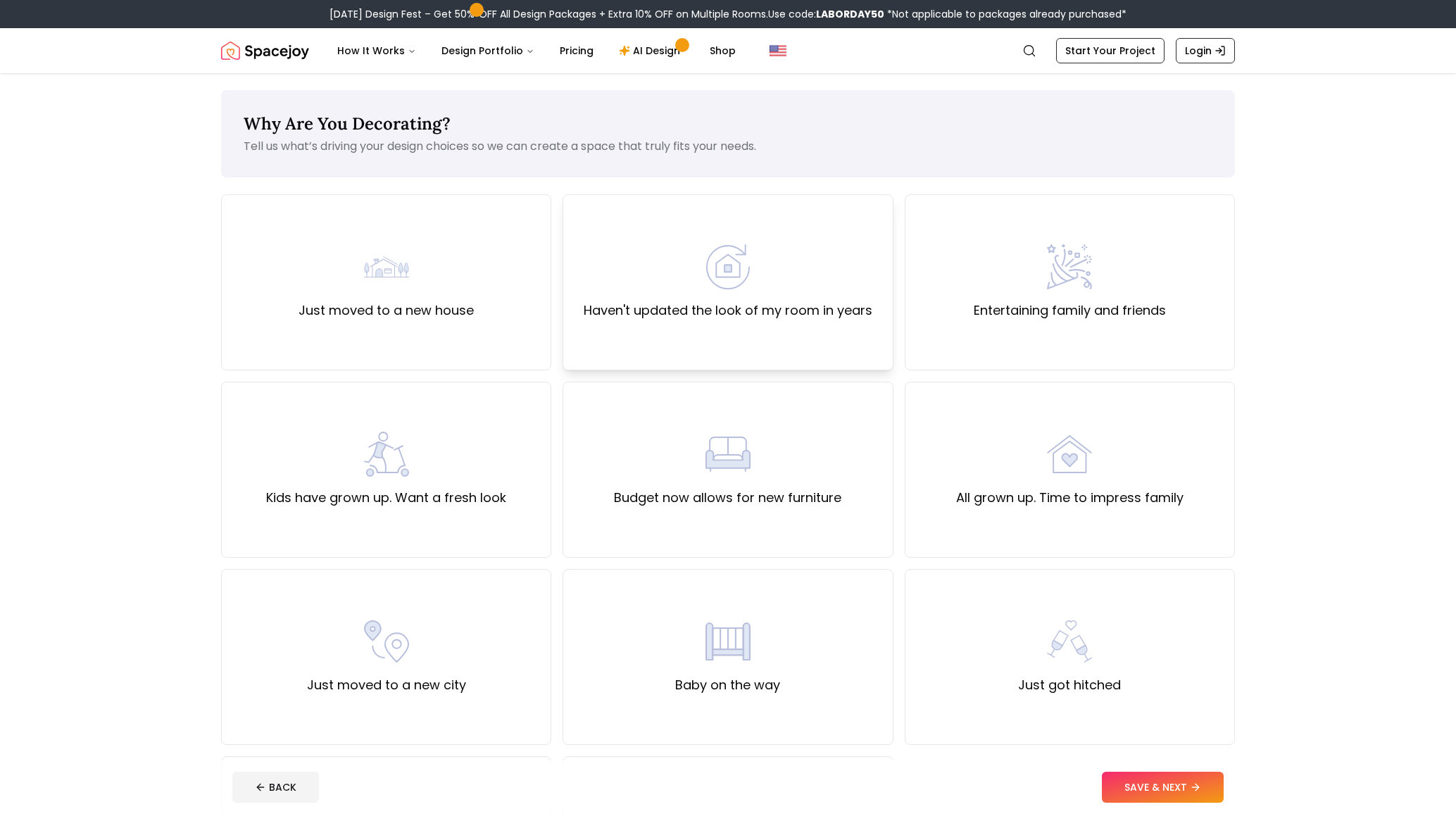
click at [691, 275] on div "Haven't updated the look of my room in years" at bounding box center [727, 282] width 330 height 176
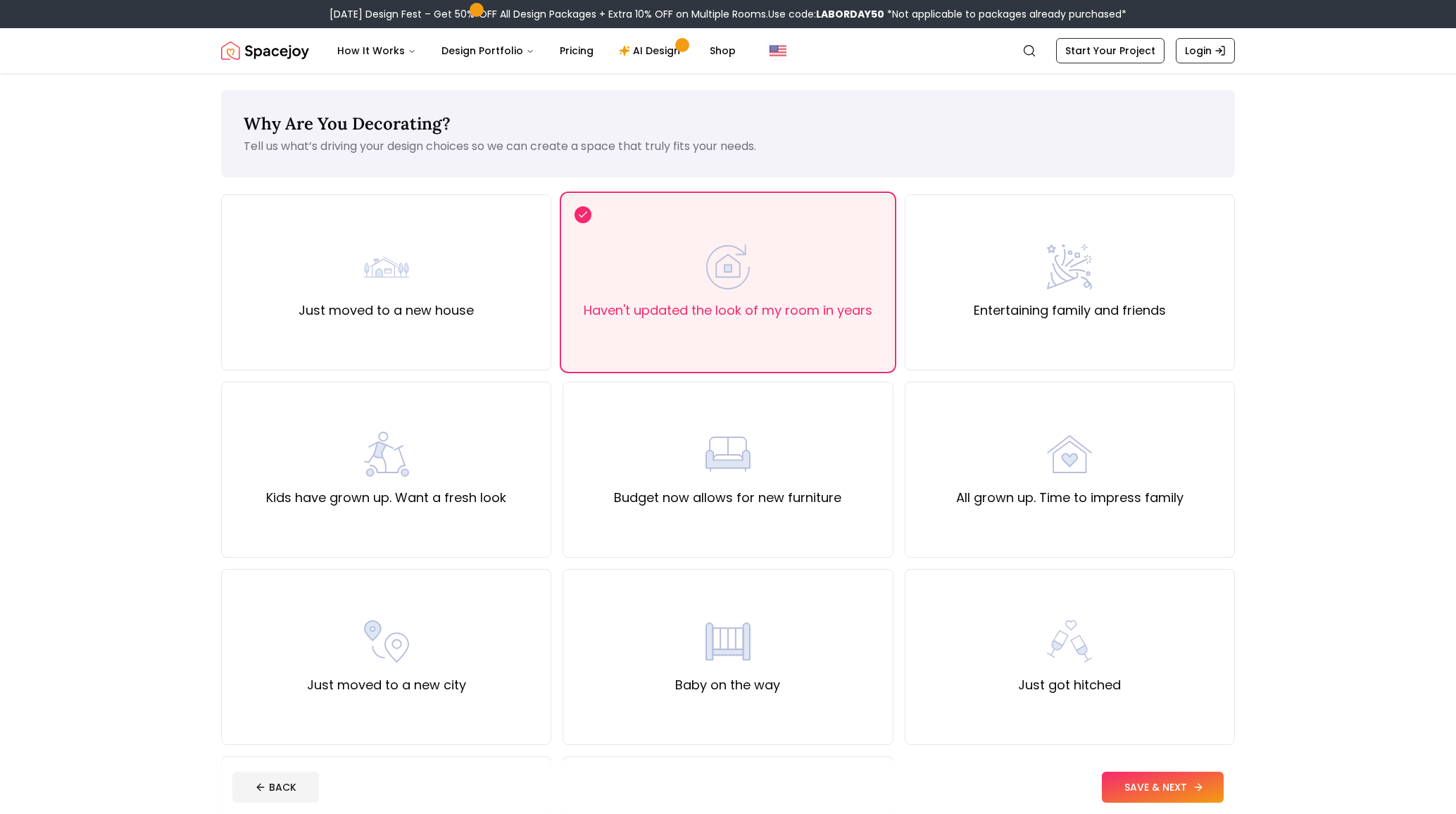
click at [1202, 793] on button "SAVE & NEXT" at bounding box center [1163, 787] width 122 height 31
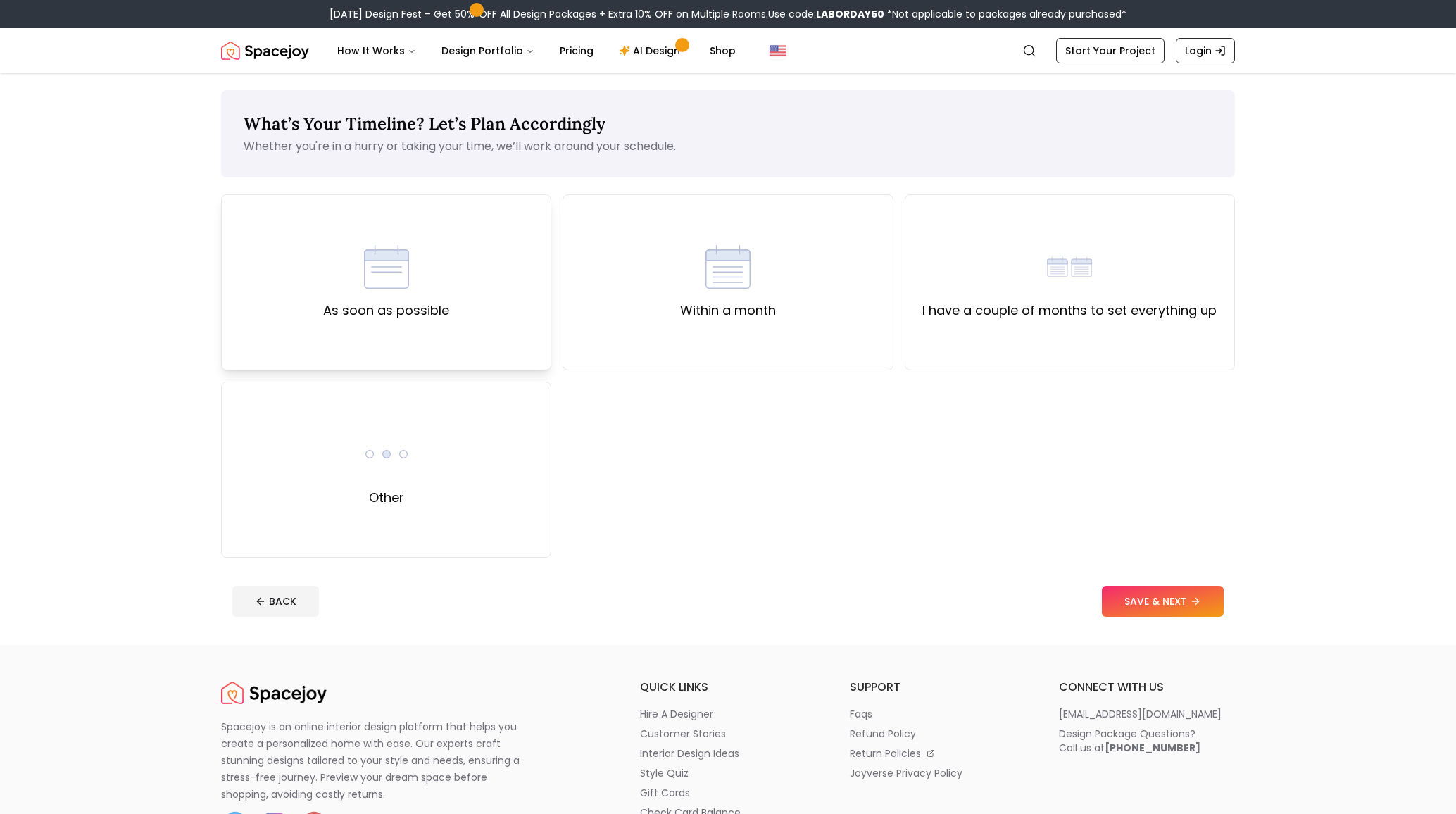
click at [520, 303] on div "As soon as possible" at bounding box center [386, 282] width 330 height 176
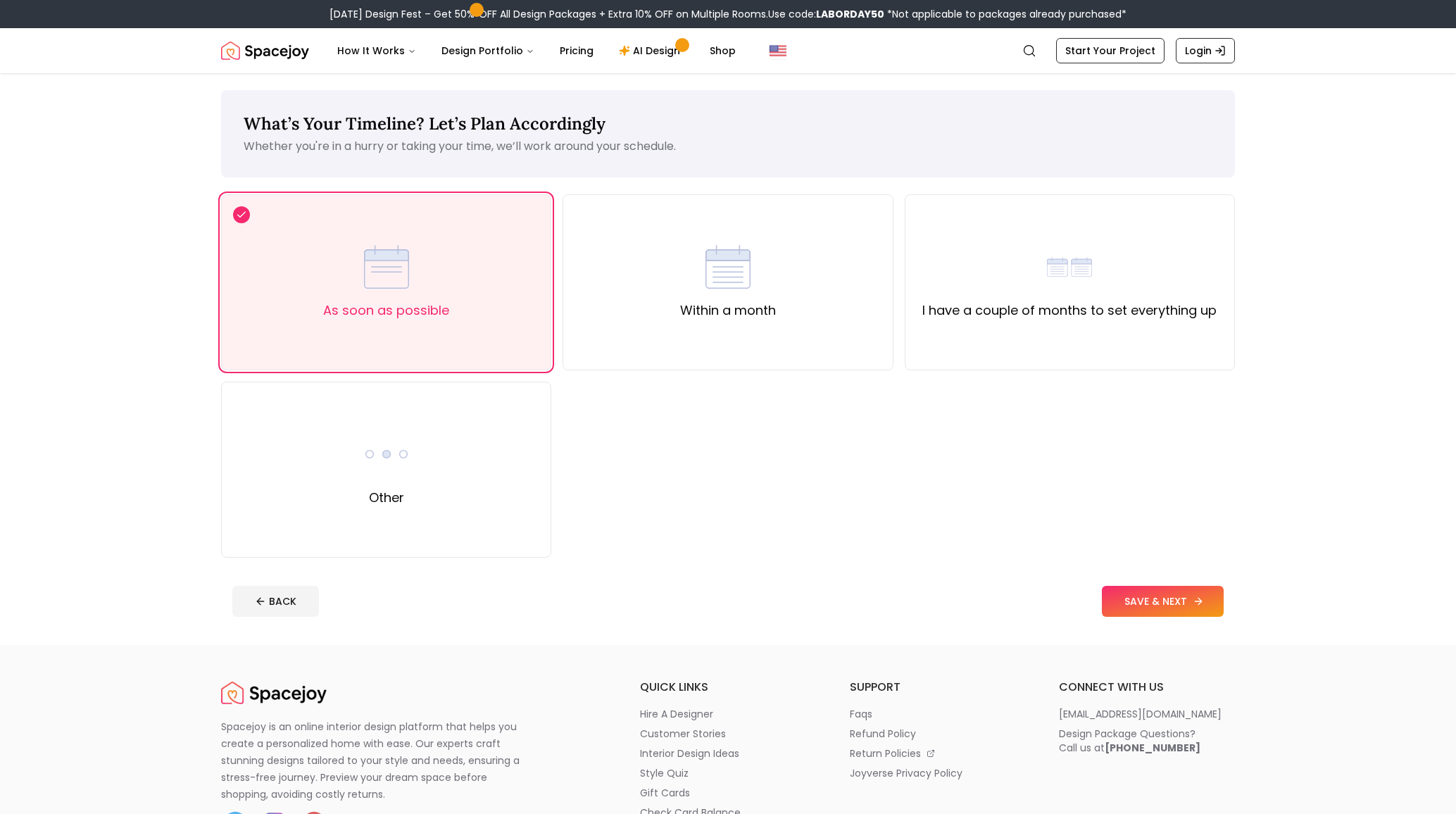
click at [1159, 586] on button "SAVE & NEXT" at bounding box center [1163, 601] width 122 height 31
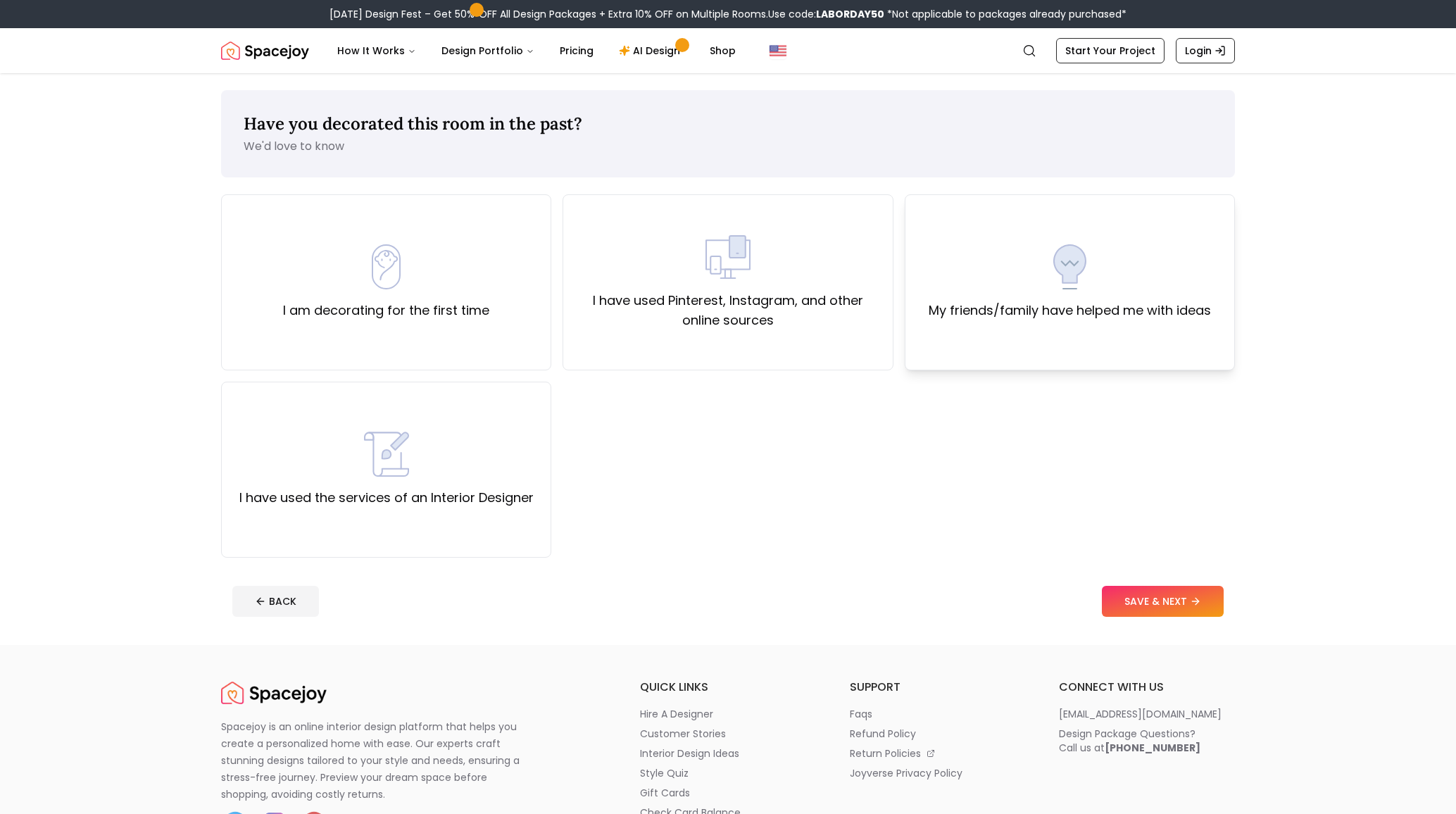
click at [1084, 194] on div "My friends/family have helped me with ideas" at bounding box center [1069, 282] width 330 height 176
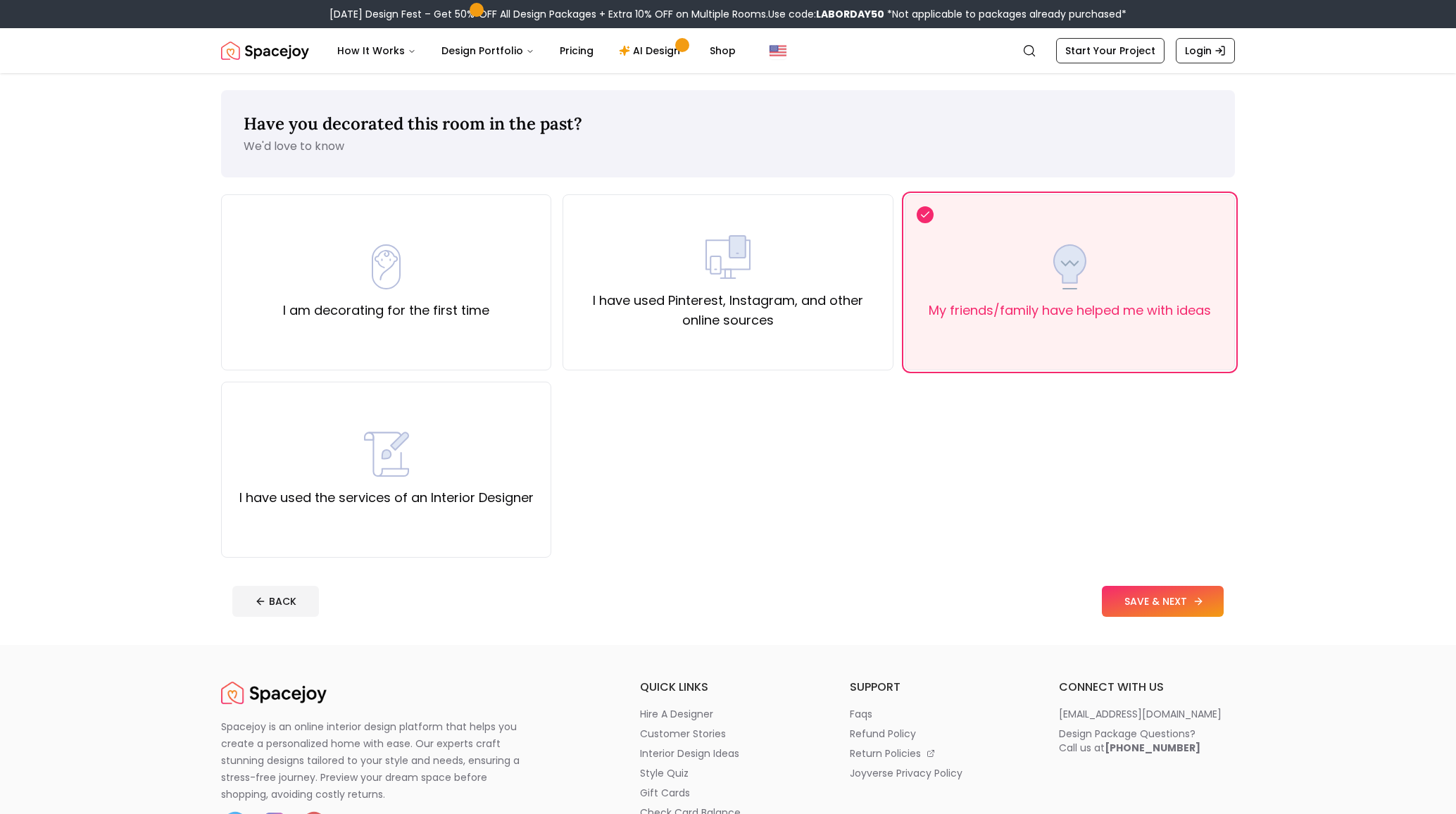
click at [1201, 586] on button "SAVE & NEXT" at bounding box center [1163, 601] width 122 height 31
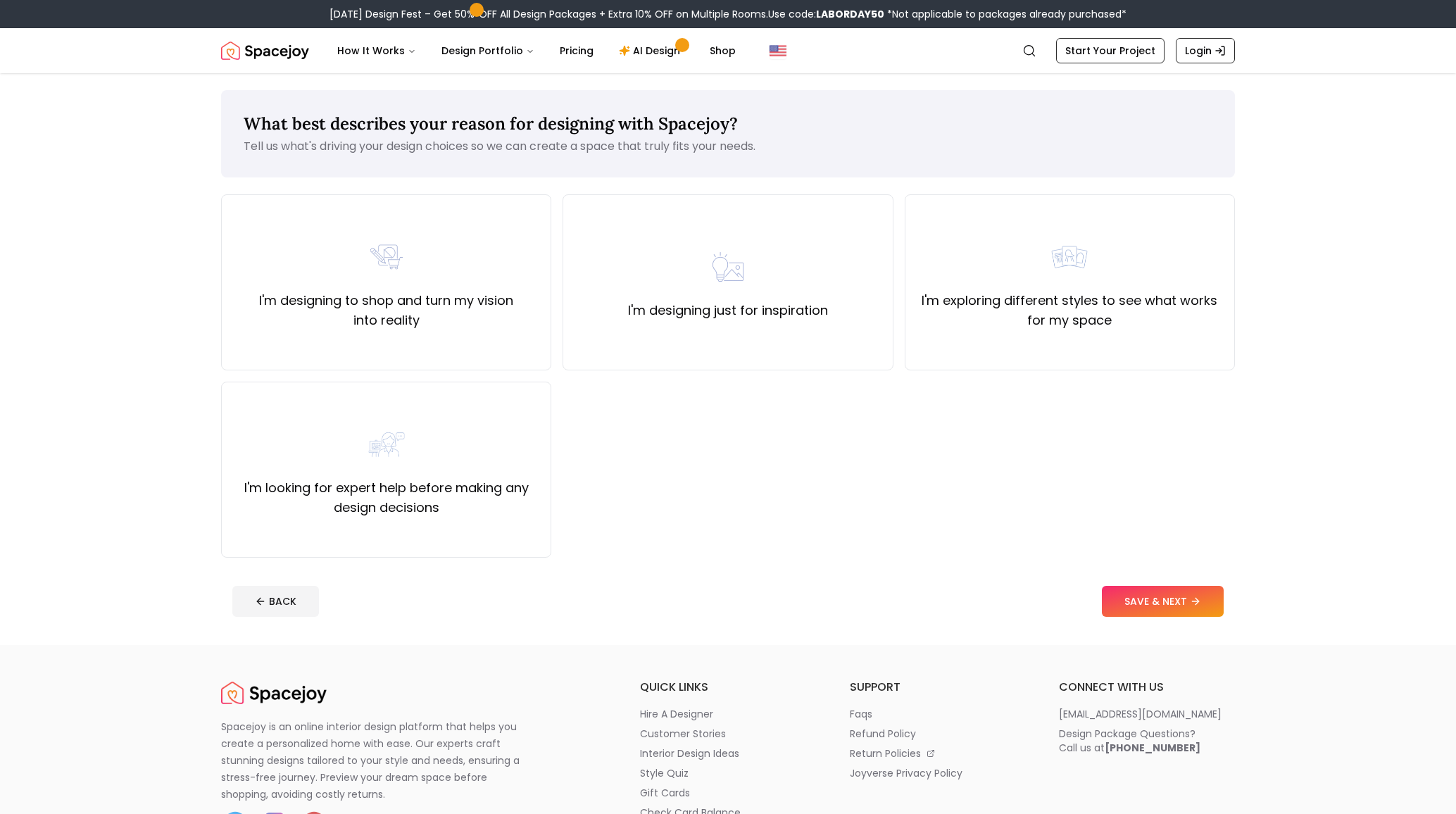
click at [473, 330] on div "I'm designing to shop and turn my vision into reality I'm designing just for in…" at bounding box center [728, 376] width 1014 height 364
click at [479, 306] on div "I'm designing to shop and turn my vision into reality" at bounding box center [386, 282] width 330 height 176
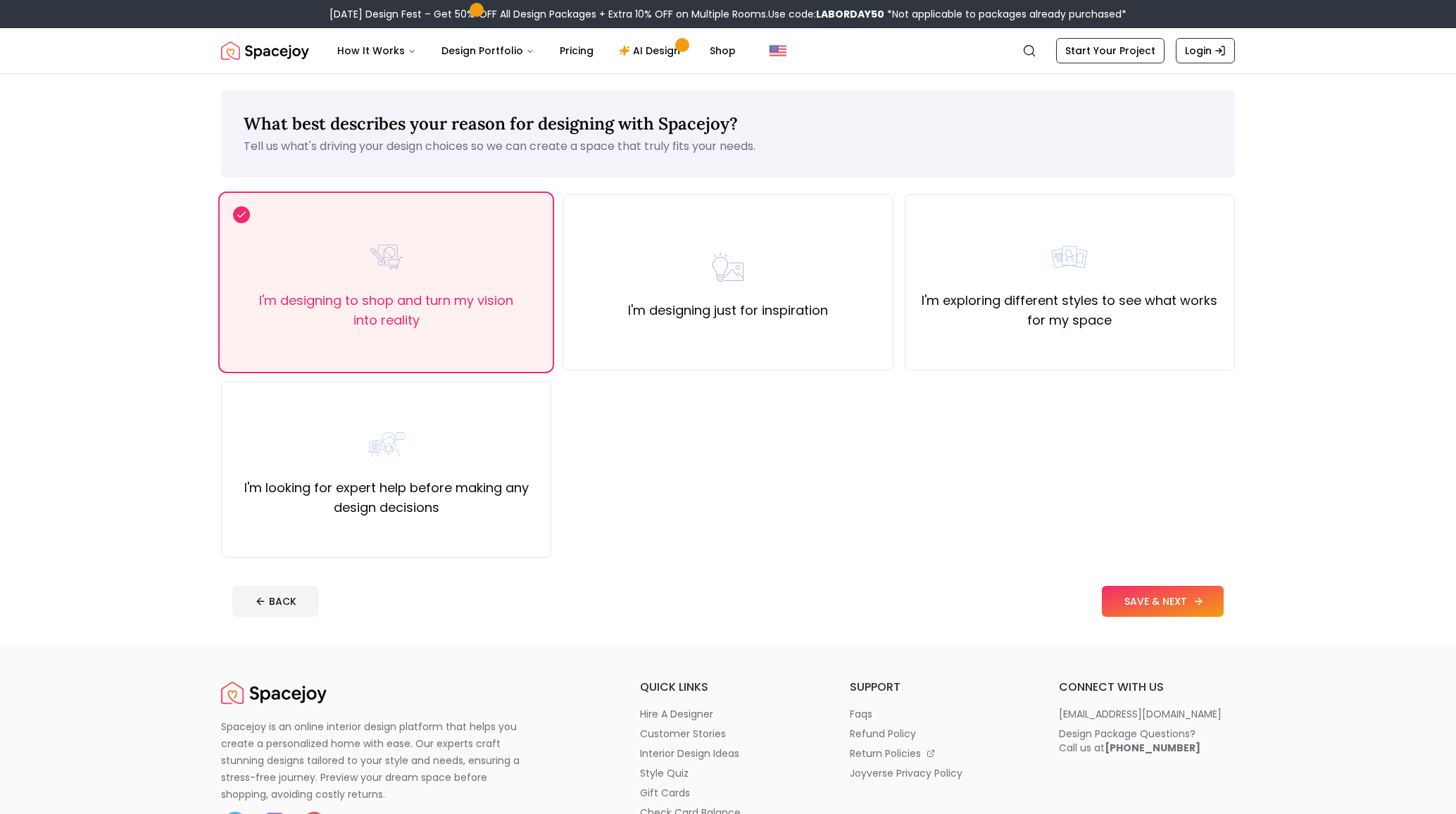
click at [1204, 596] on icon at bounding box center [1198, 601] width 12 height 12
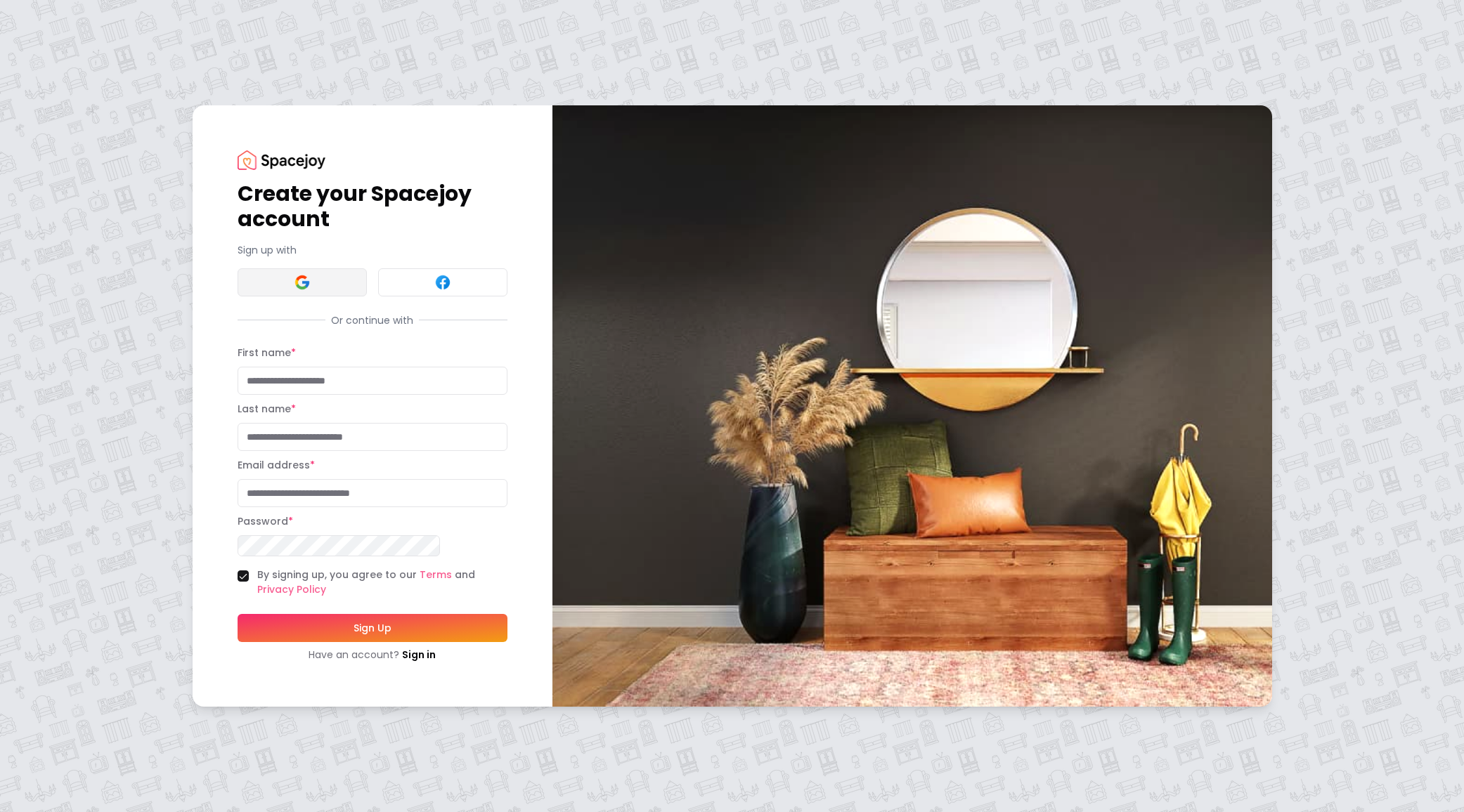
click at [294, 291] on img at bounding box center [302, 282] width 17 height 17
